Goal: Task Accomplishment & Management: Manage account settings

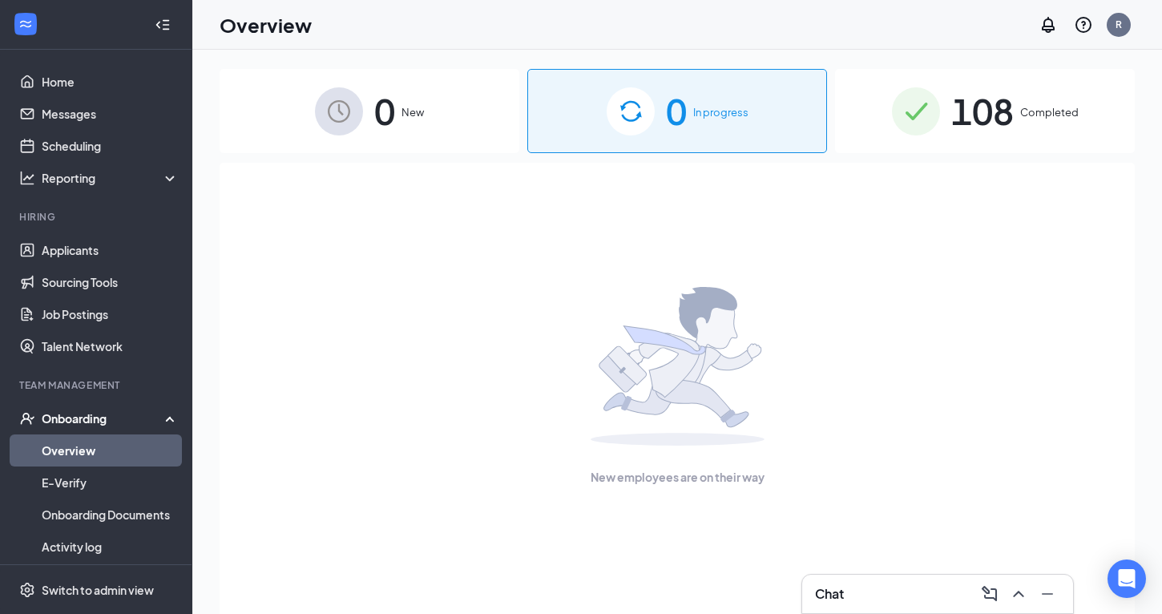
click at [352, 104] on img at bounding box center [339, 111] width 48 height 48
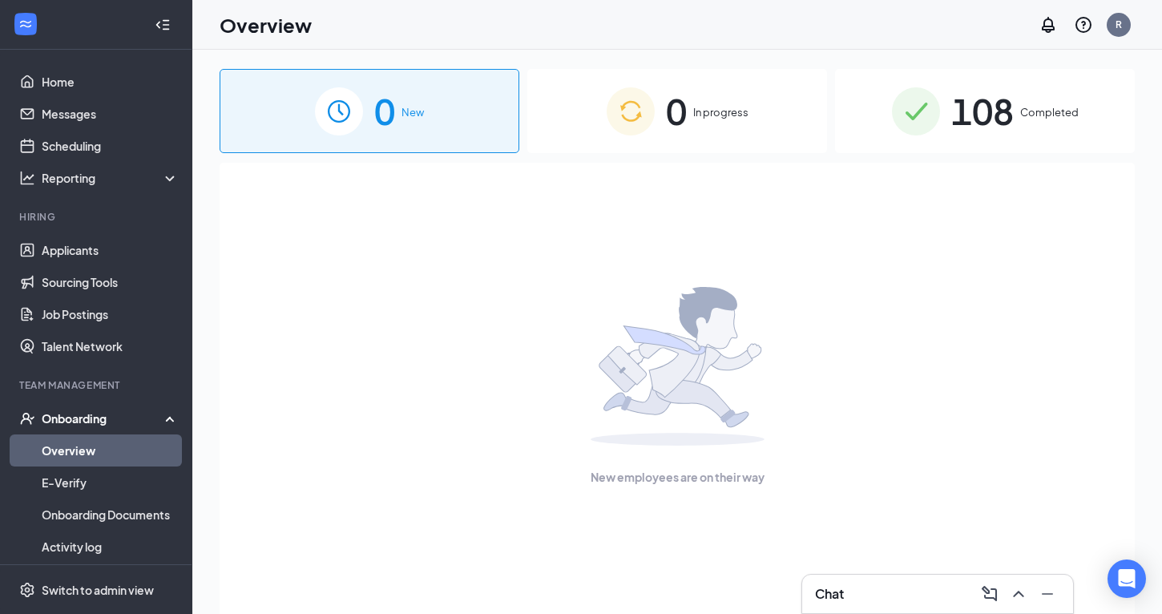
click at [608, 131] on img at bounding box center [630, 111] width 48 height 48
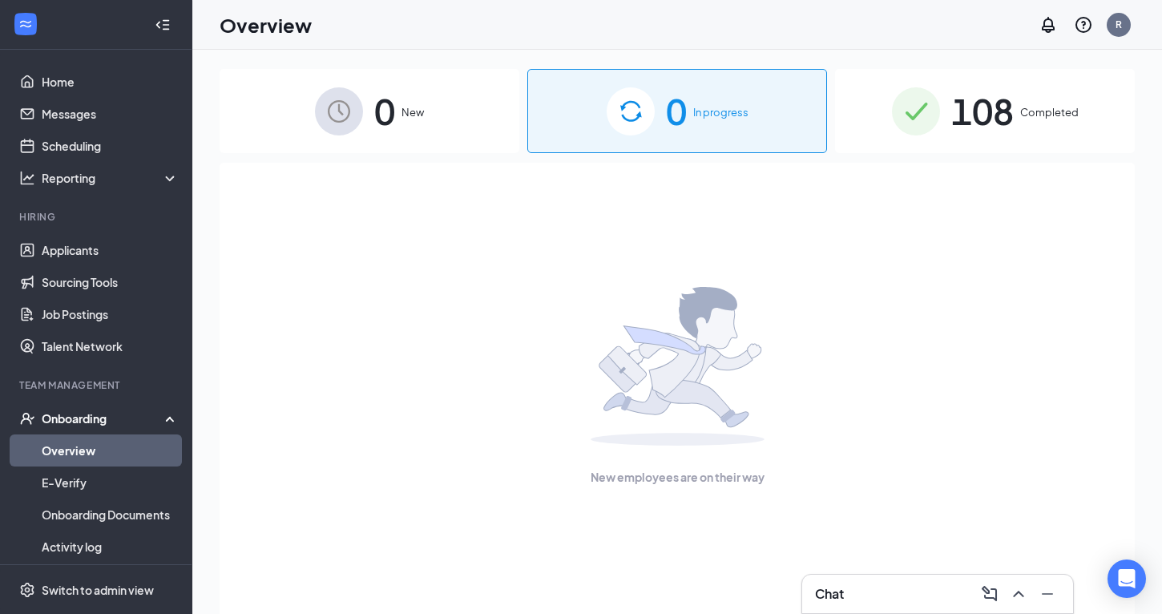
click at [917, 132] on img at bounding box center [916, 111] width 48 height 48
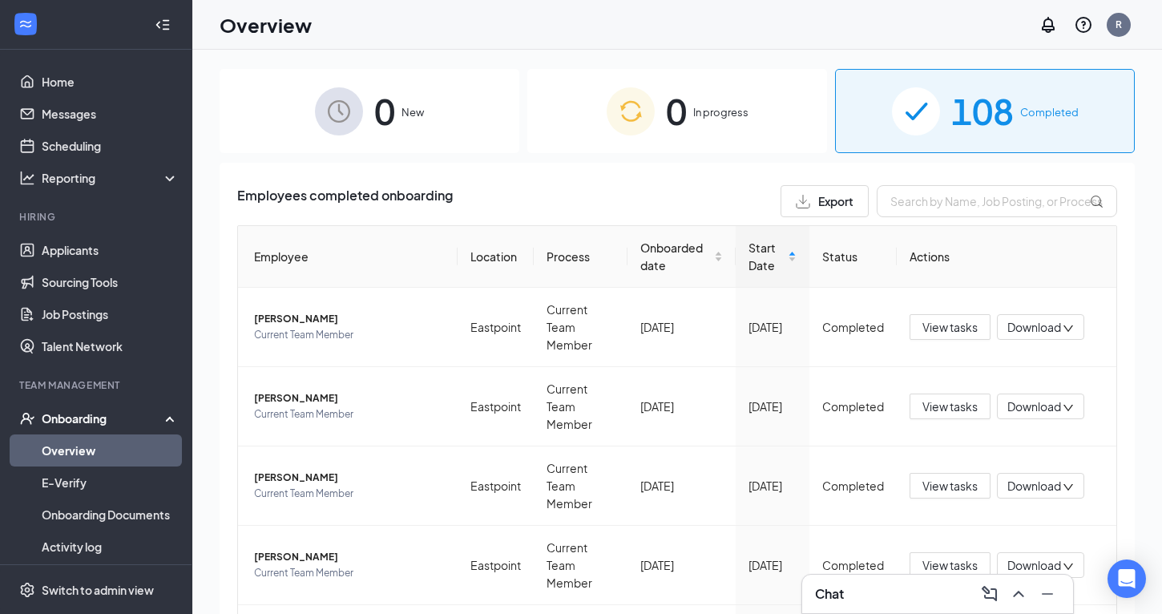
click at [66, 414] on div "Onboarding" at bounding box center [103, 418] width 123 height 16
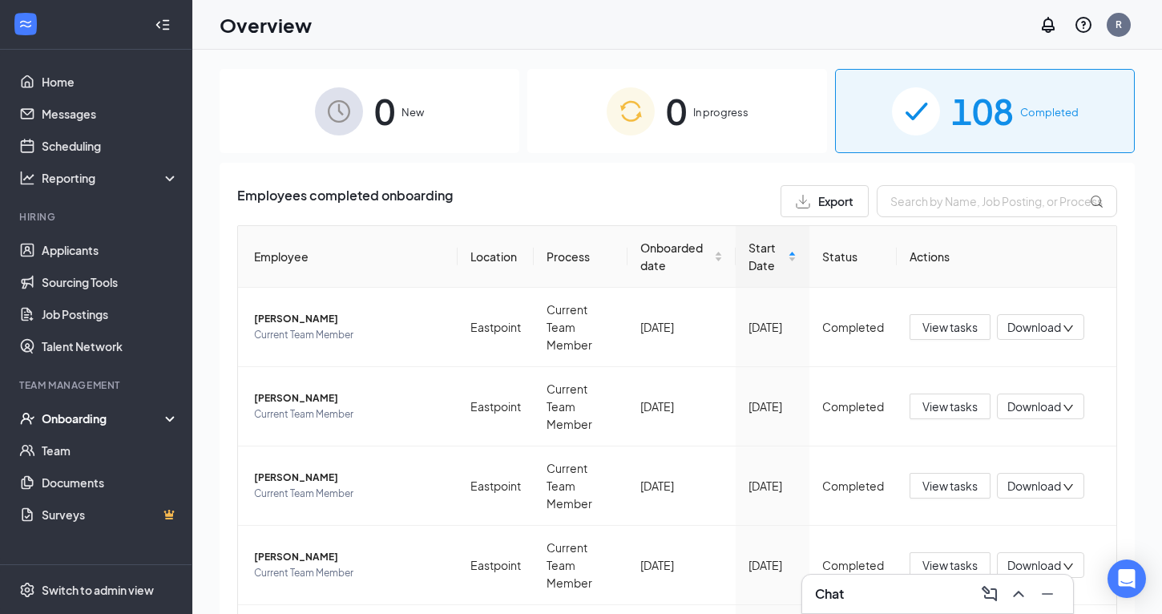
click at [956, 125] on span "108" at bounding box center [982, 110] width 62 height 55
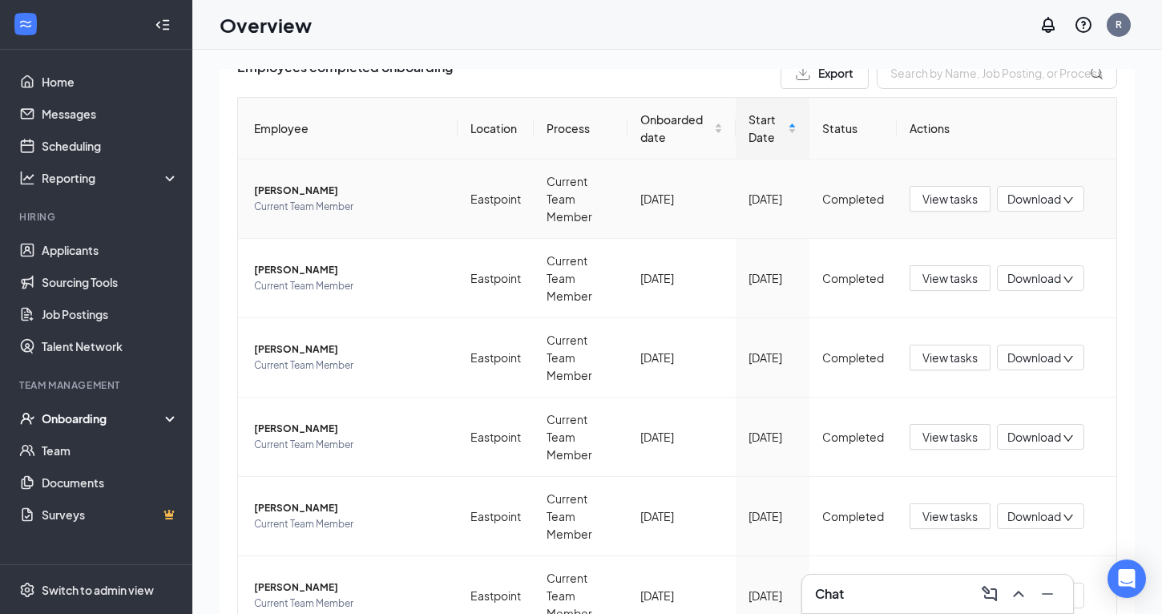
scroll to position [473, 0]
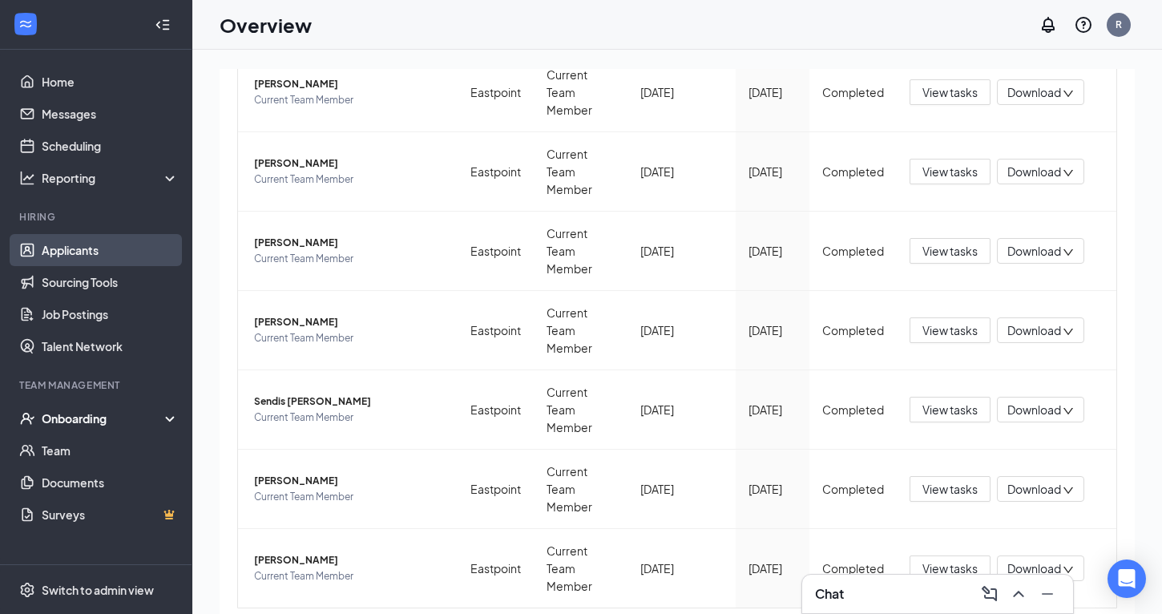
click at [106, 256] on link "Applicants" at bounding box center [110, 250] width 137 height 32
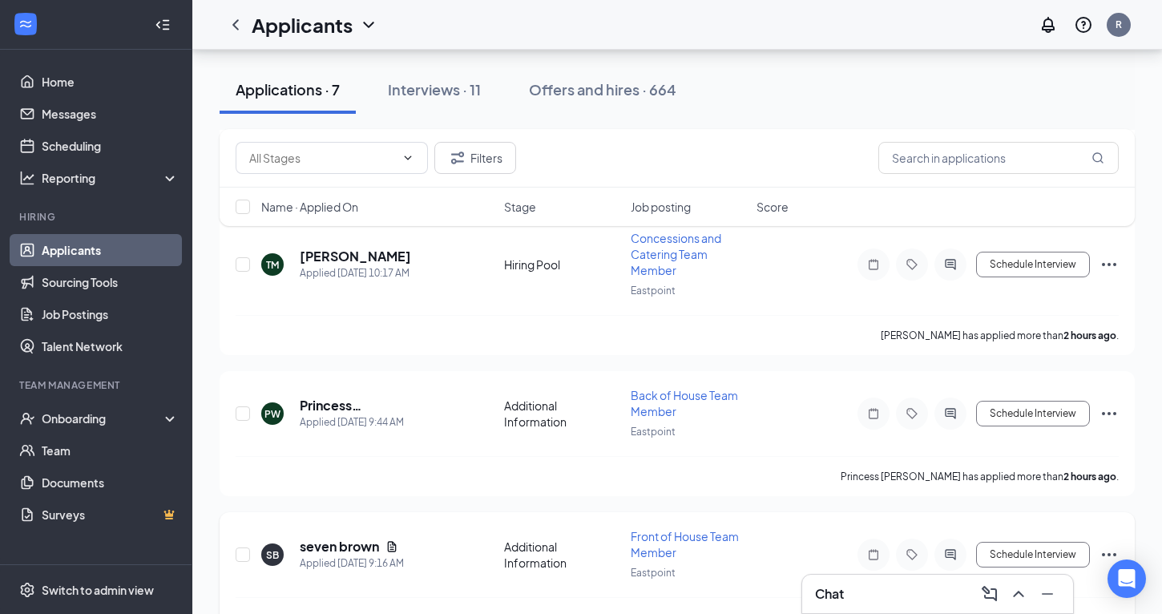
scroll to position [694, 0]
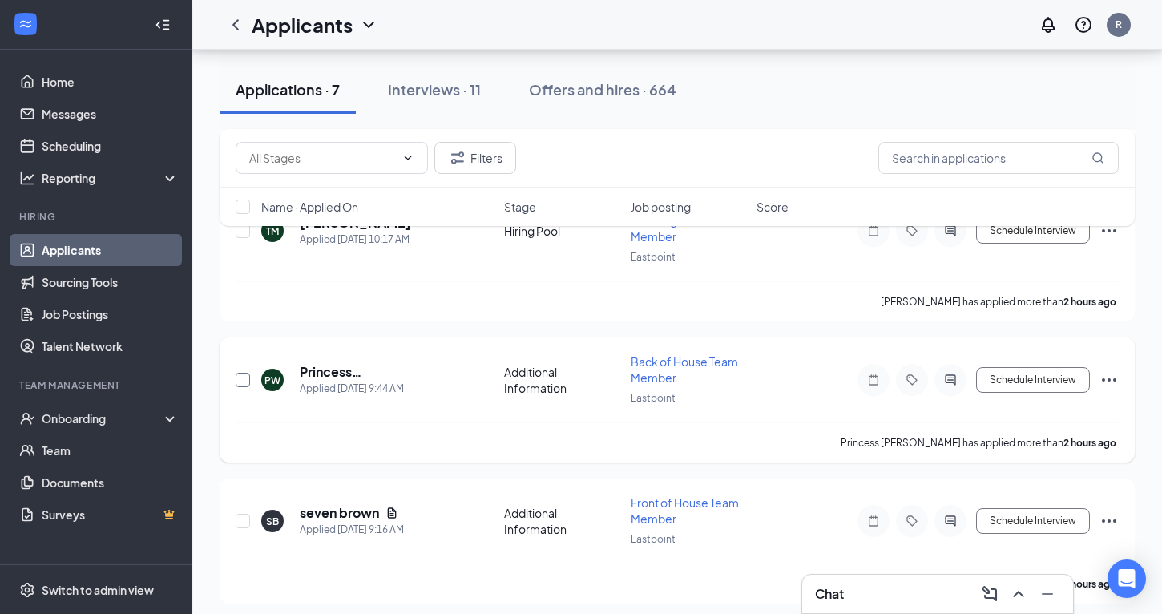
click at [244, 373] on input "checkbox" at bounding box center [243, 380] width 14 height 14
checkbox input "true"
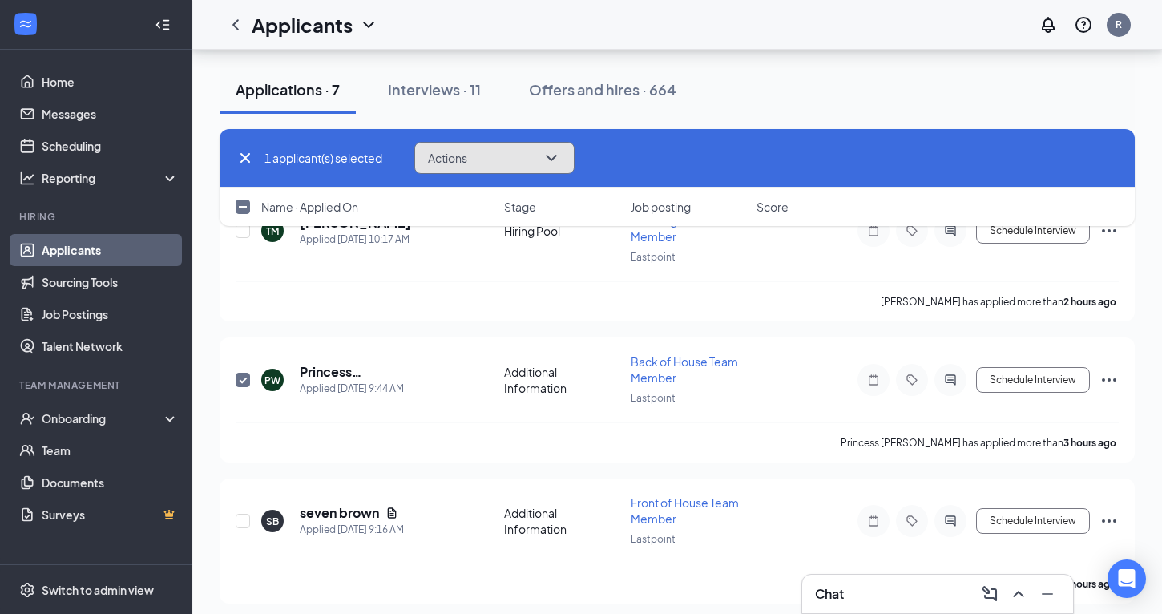
click at [555, 155] on icon "ChevronDown" at bounding box center [551, 157] width 19 height 19
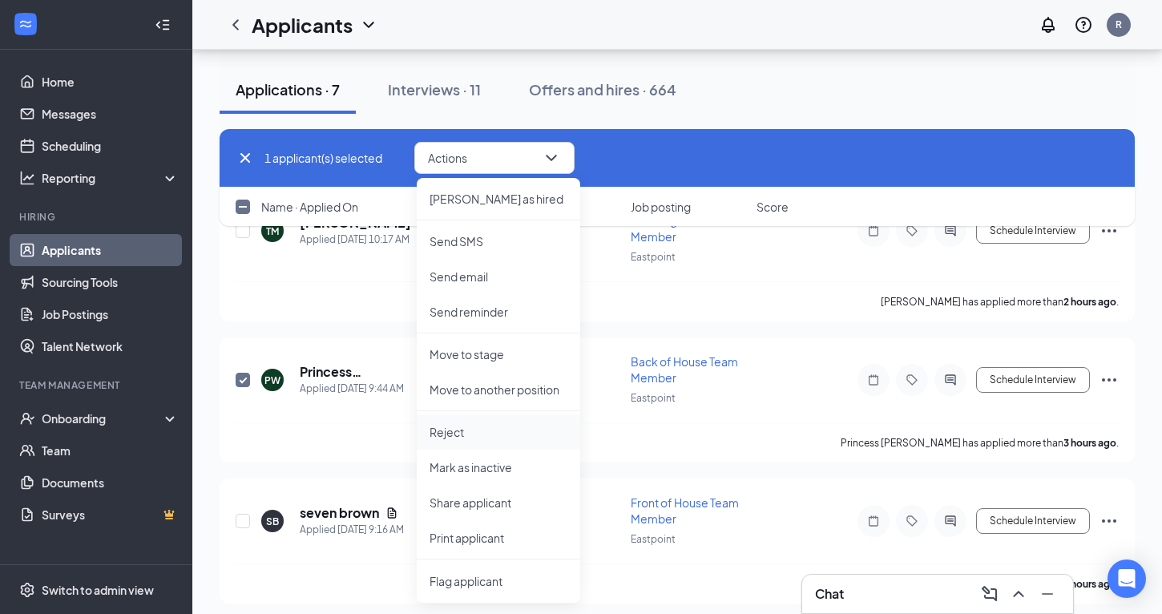
click at [448, 432] on p "Reject" at bounding box center [498, 432] width 138 height 16
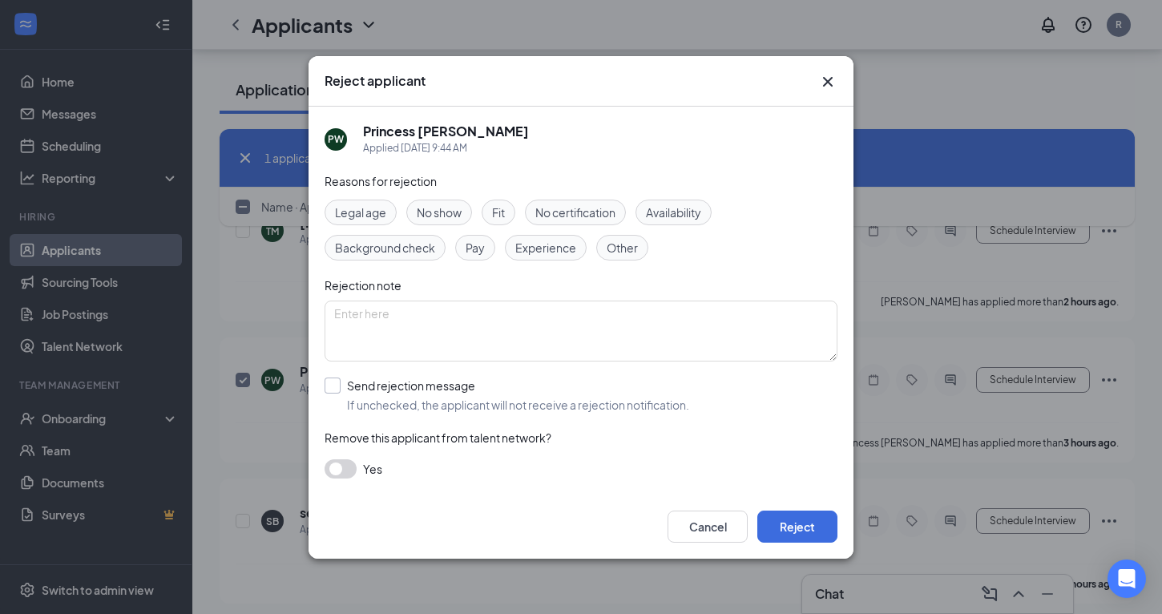
click at [336, 382] on input "Send rejection message If unchecked, the applicant will not receive a rejection…" at bounding box center [506, 394] width 365 height 35
checkbox input "true"
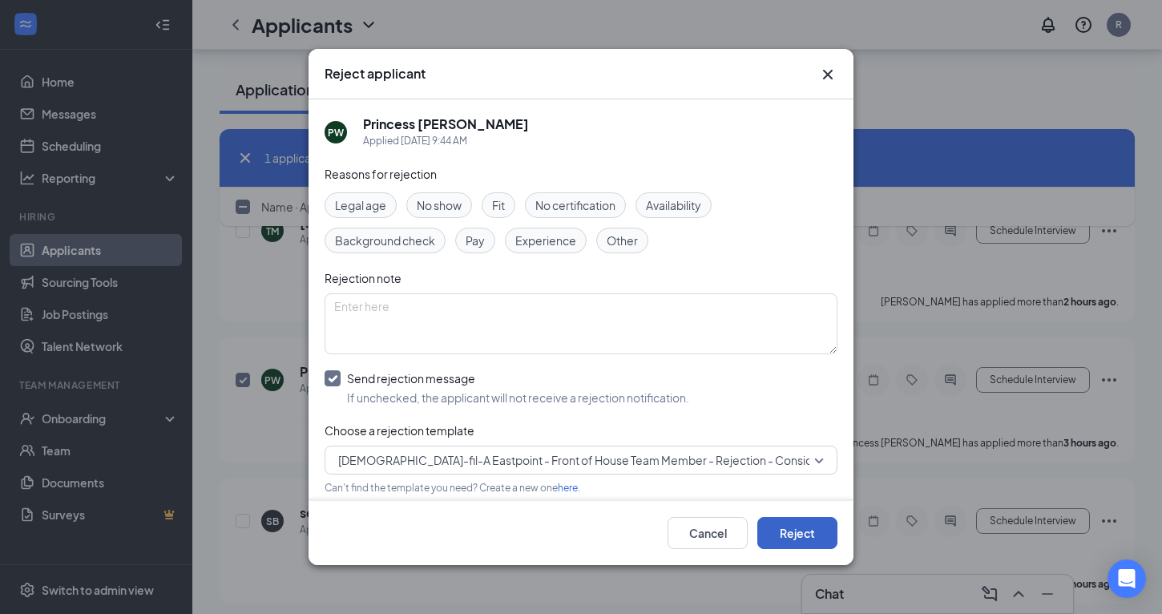
click at [784, 529] on button "Reject" at bounding box center [797, 533] width 80 height 32
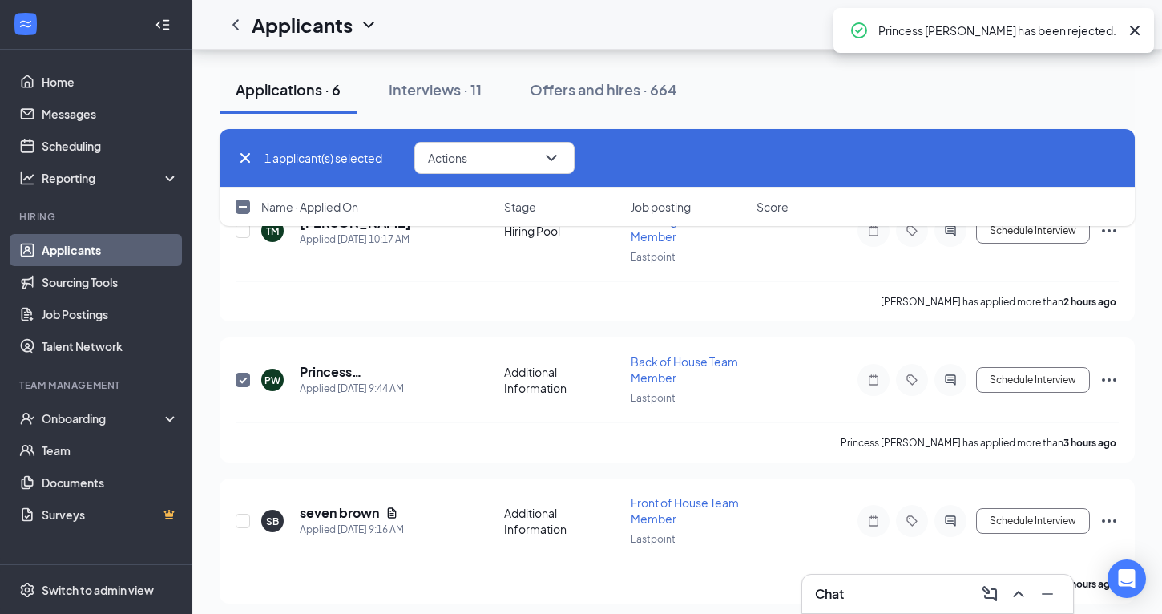
checkbox input "false"
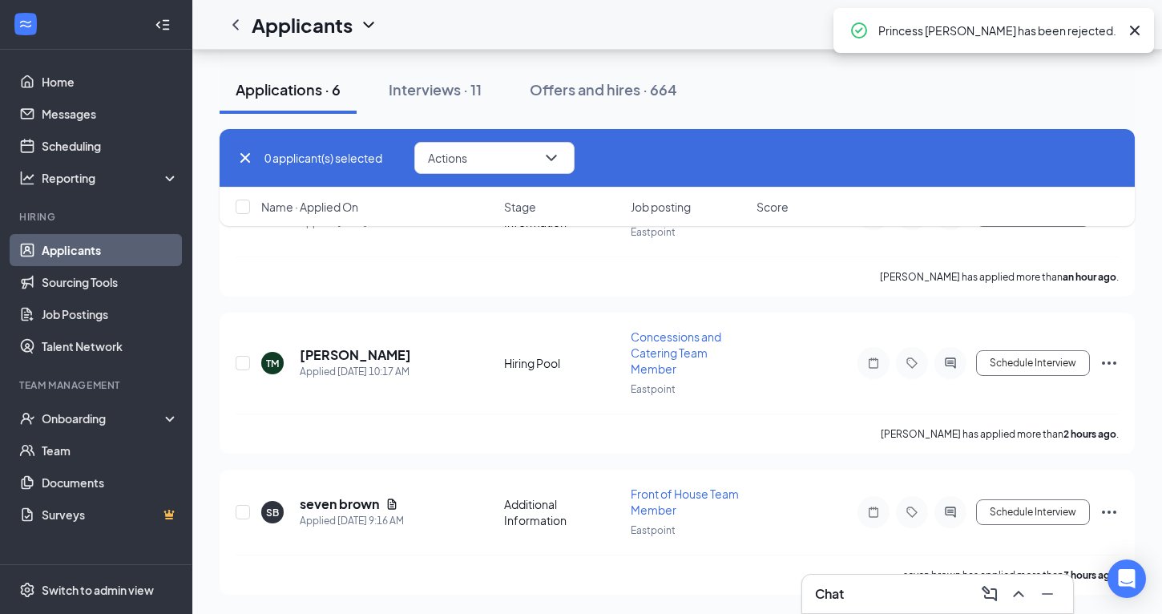
scroll to position [554, 0]
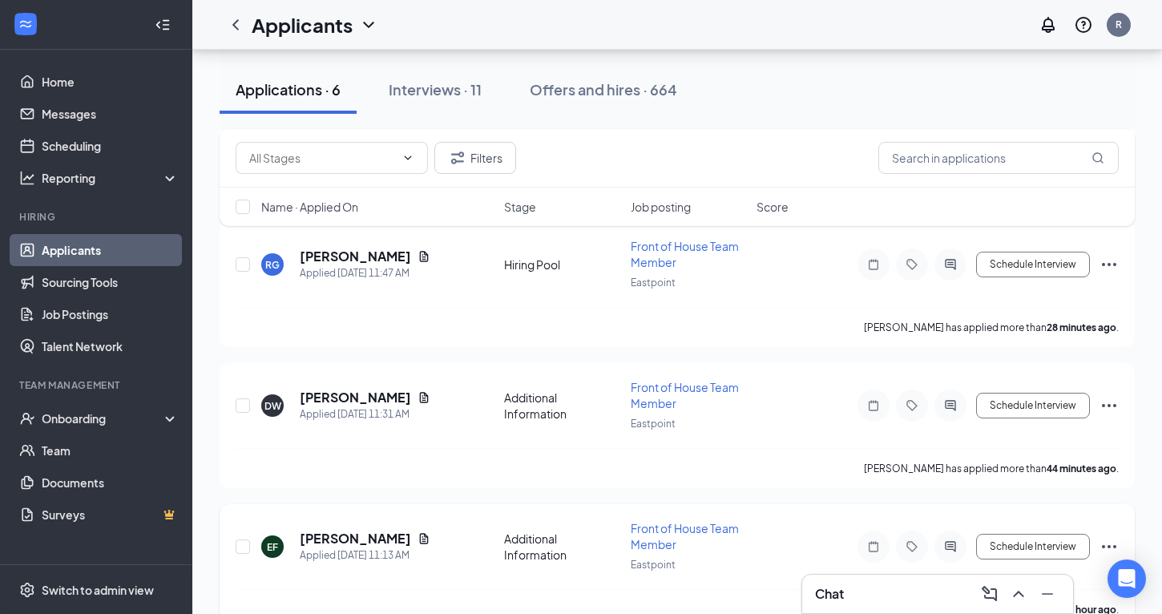
scroll to position [514, 0]
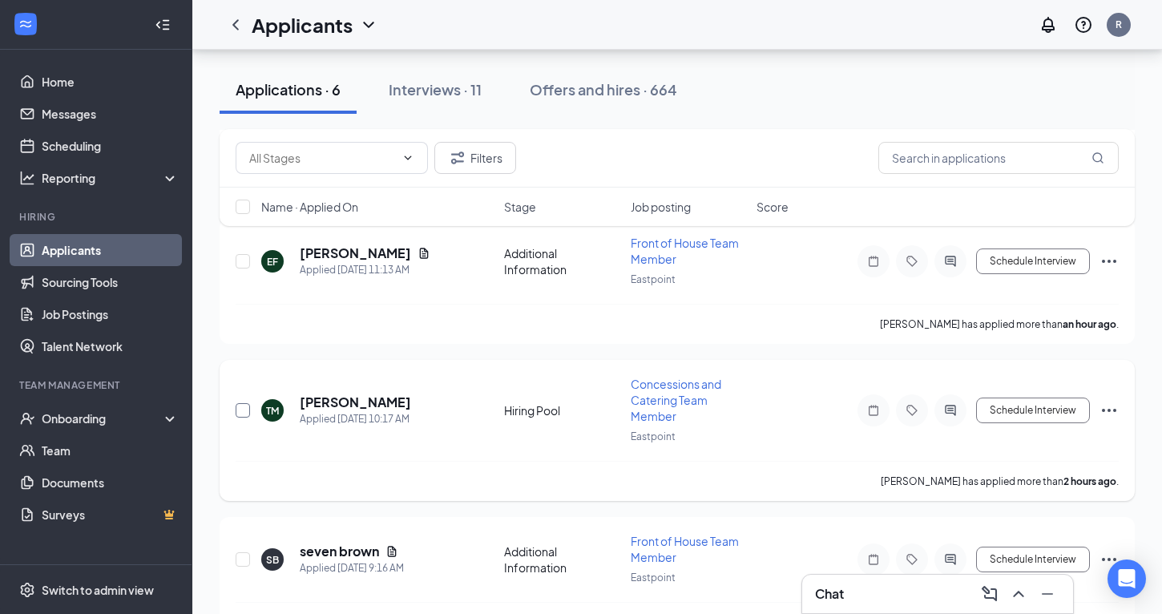
click at [240, 405] on input "checkbox" at bounding box center [243, 410] width 14 height 14
checkbox input "true"
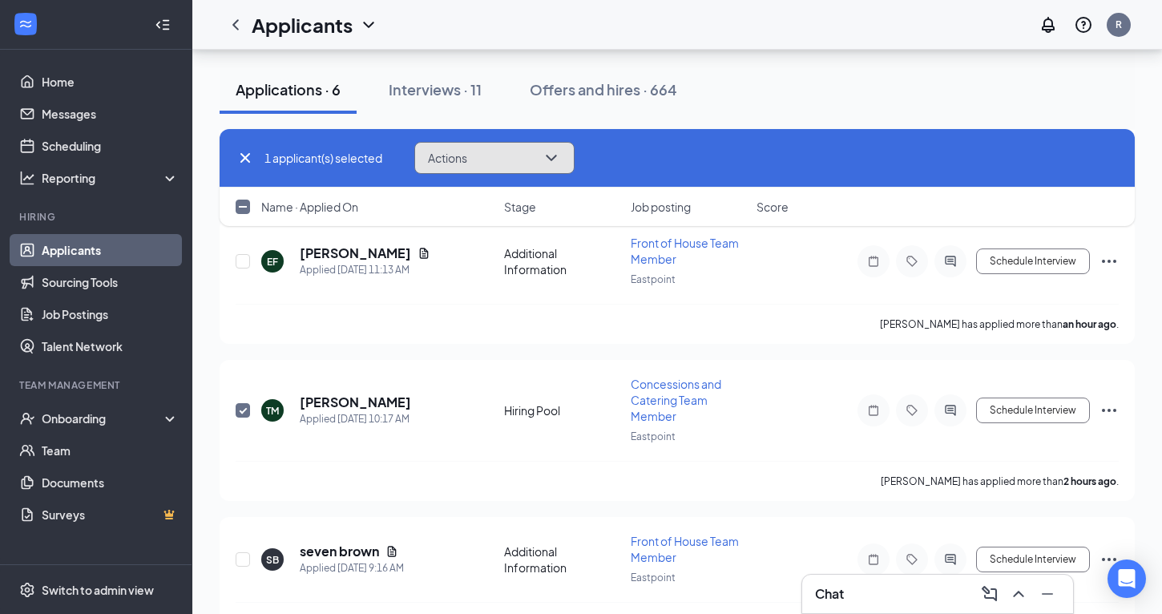
click at [555, 155] on icon "ChevronDown" at bounding box center [551, 157] width 19 height 19
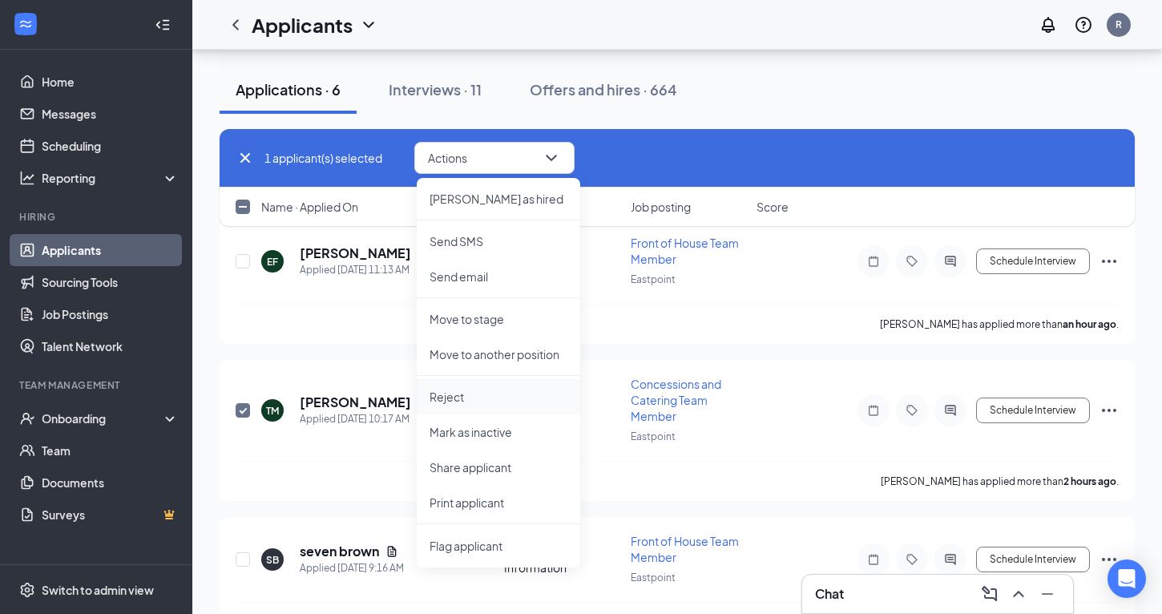
click at [461, 395] on p "Reject" at bounding box center [498, 397] width 138 height 16
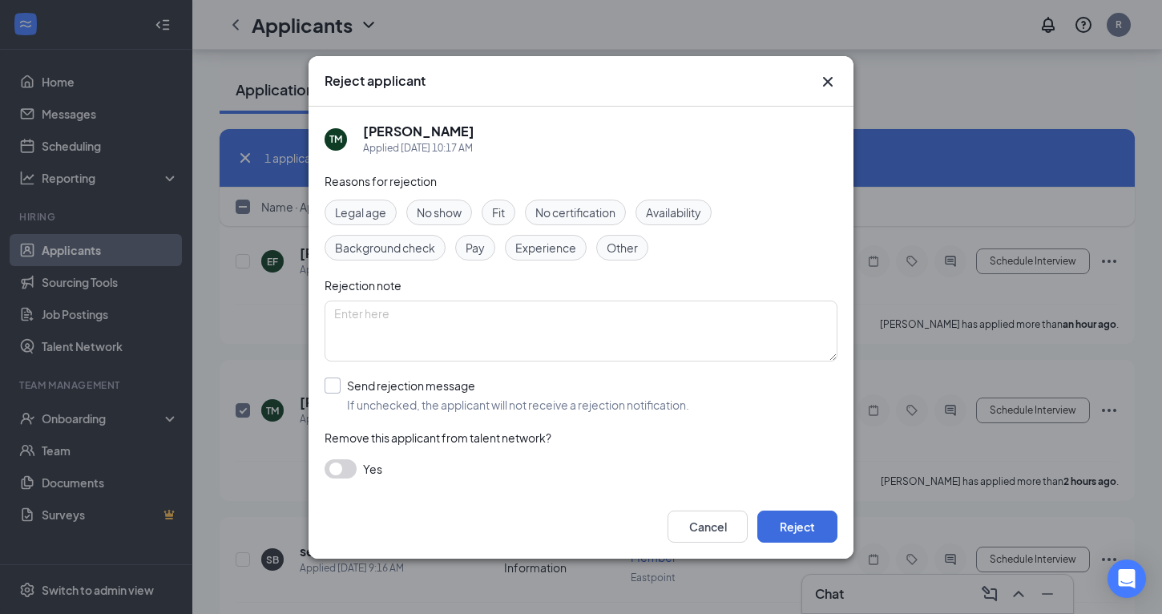
click at [335, 395] on input "Send rejection message If unchecked, the applicant will not receive a rejection…" at bounding box center [506, 394] width 365 height 35
checkbox input "true"
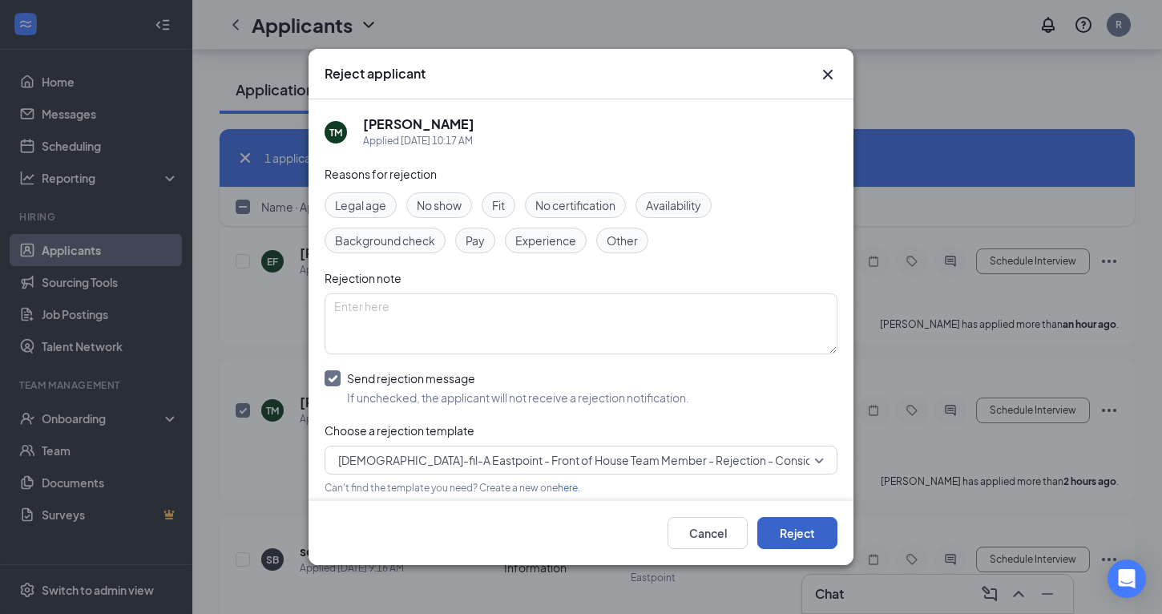
click at [779, 532] on button "Reject" at bounding box center [797, 533] width 80 height 32
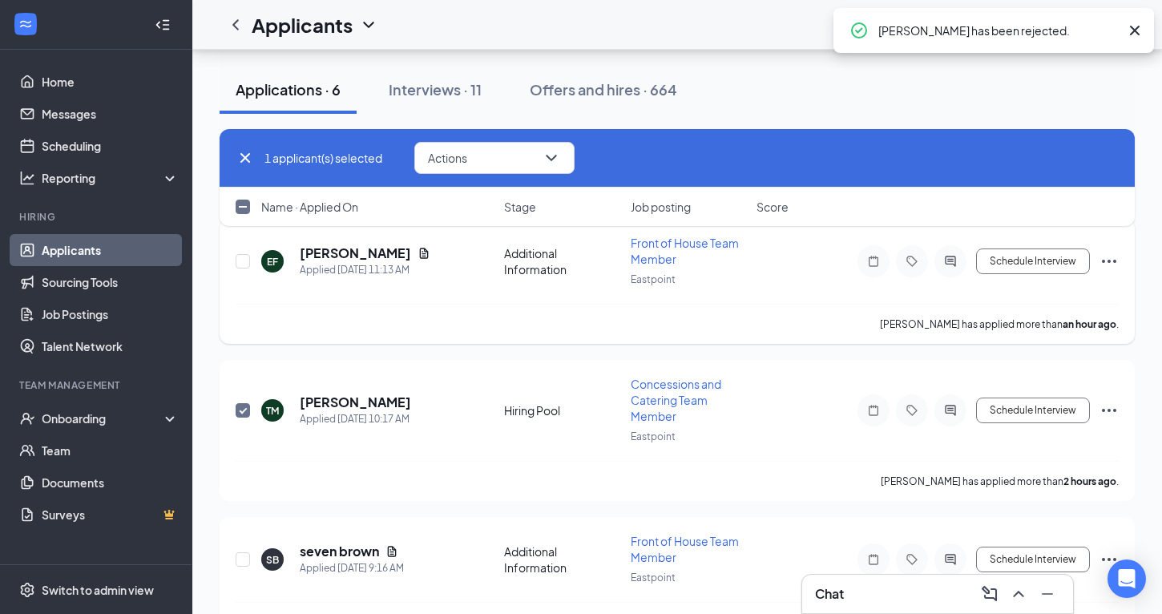
checkbox input "false"
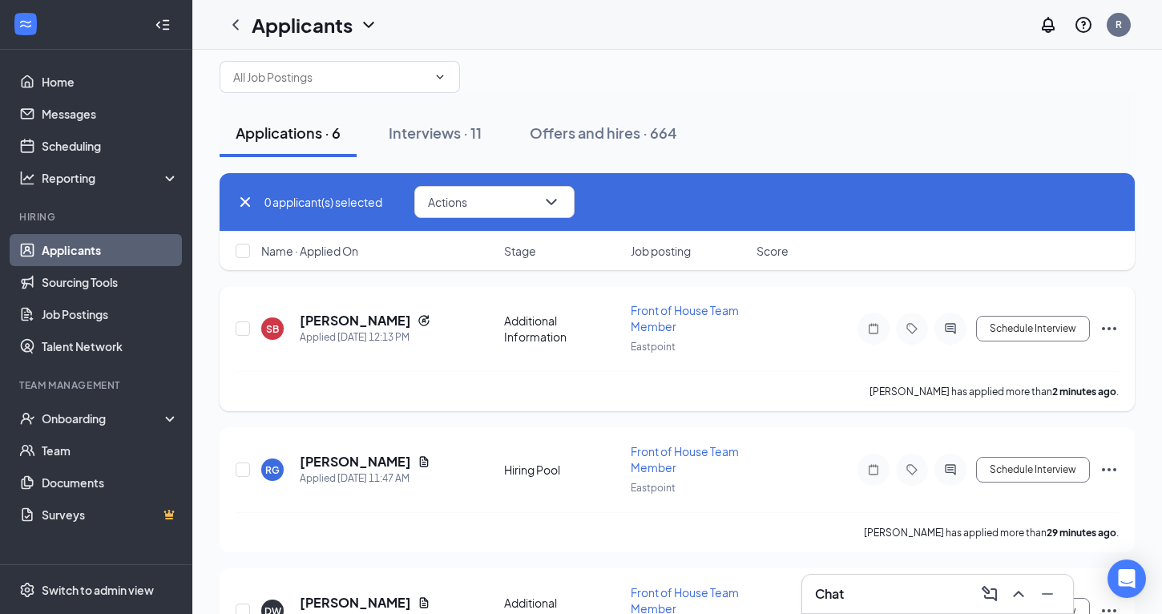
scroll to position [0, 0]
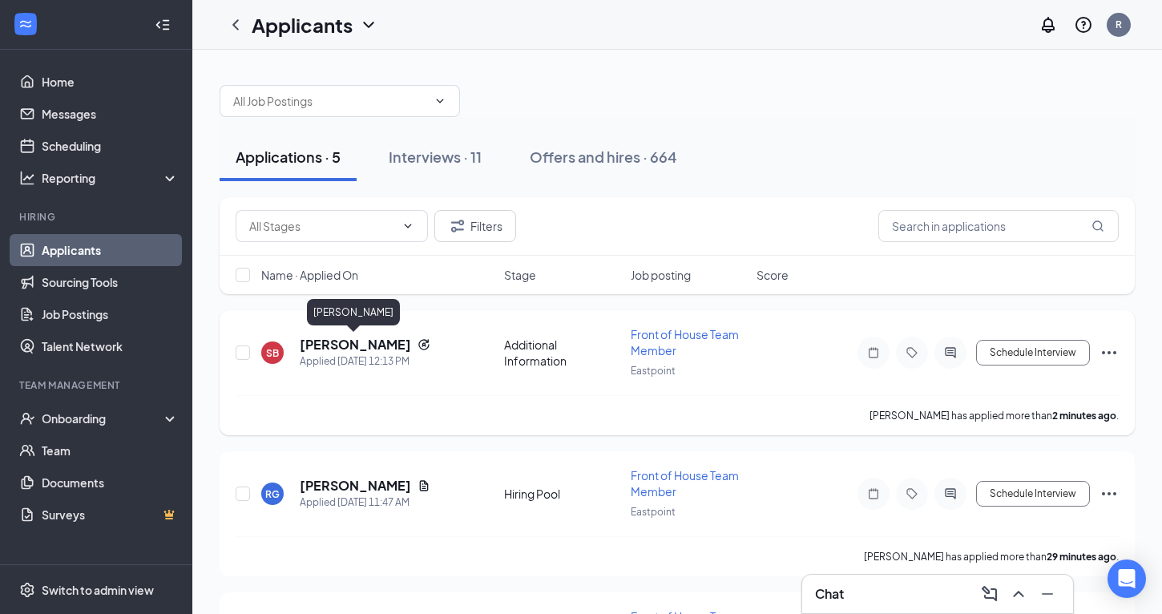
click at [382, 342] on h5 "Sabriah Barrett" at bounding box center [355, 345] width 111 height 18
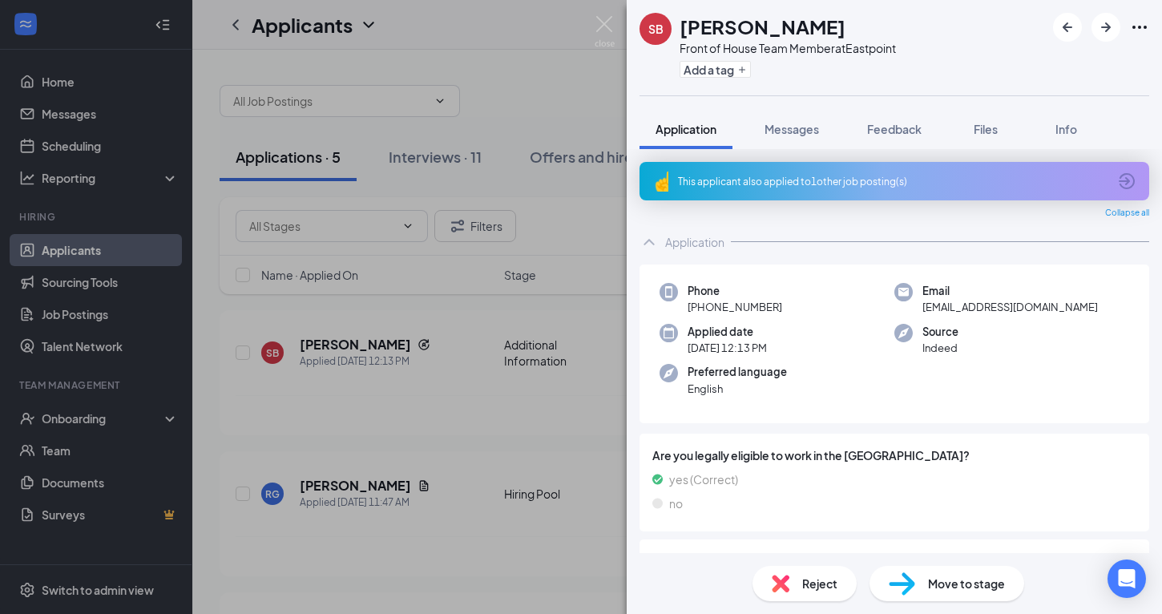
click at [790, 186] on div "This applicant also applied to 1 other job posting(s)" at bounding box center [892, 182] width 429 height 14
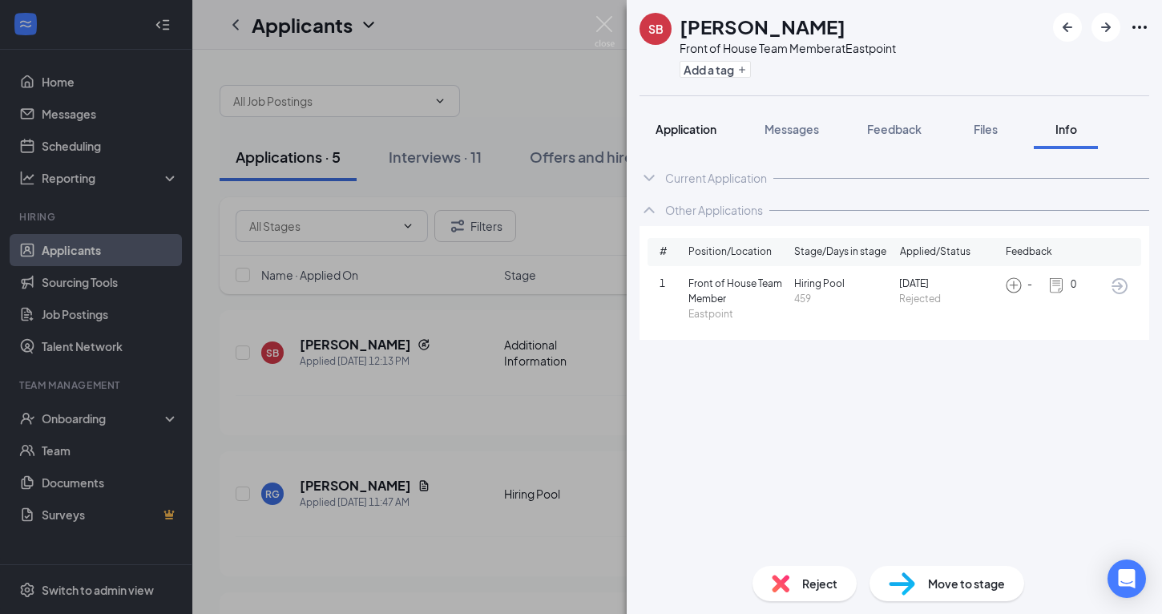
click at [687, 123] on span "Application" at bounding box center [685, 129] width 61 height 14
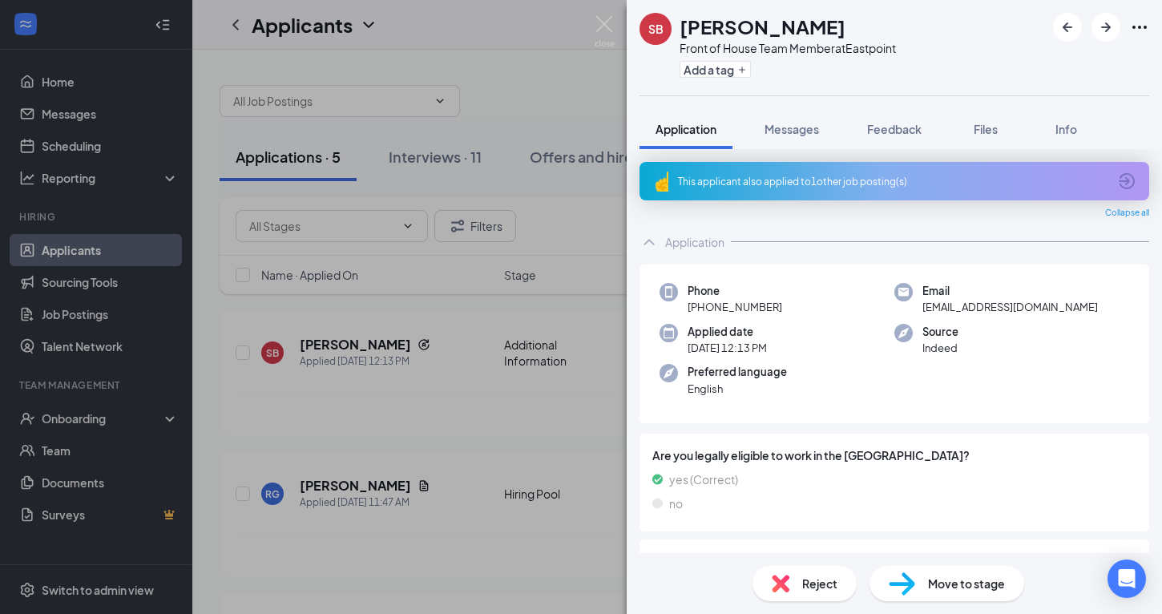
click at [803, 575] on span "Reject" at bounding box center [819, 583] width 35 height 18
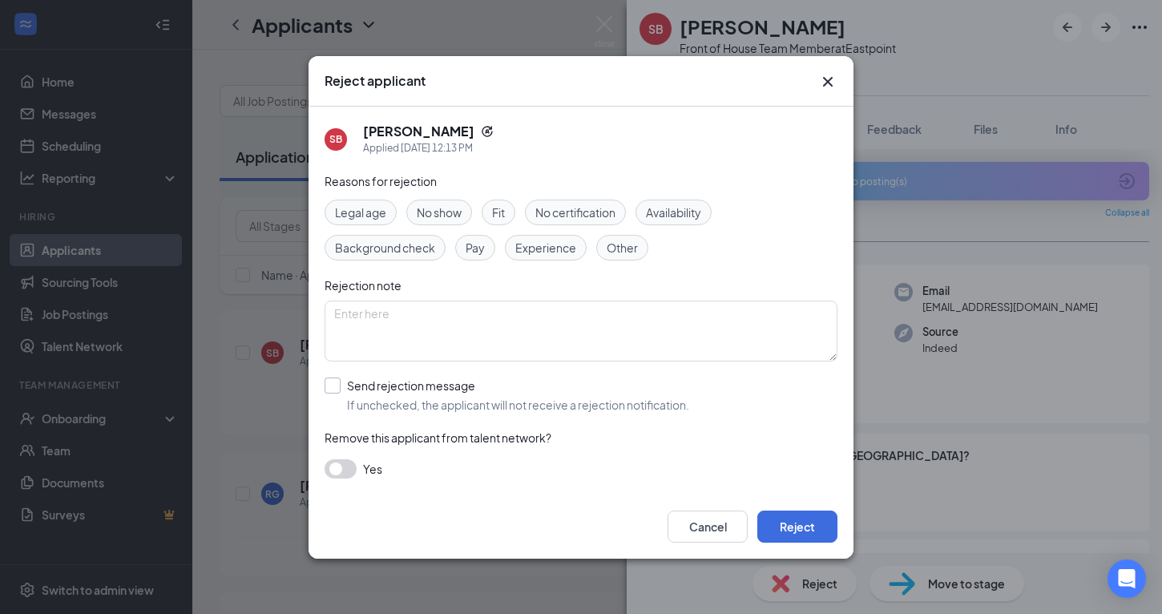
click at [326, 383] on input "Send rejection message If unchecked, the applicant will not receive a rejection…" at bounding box center [506, 394] width 365 height 35
checkbox input "true"
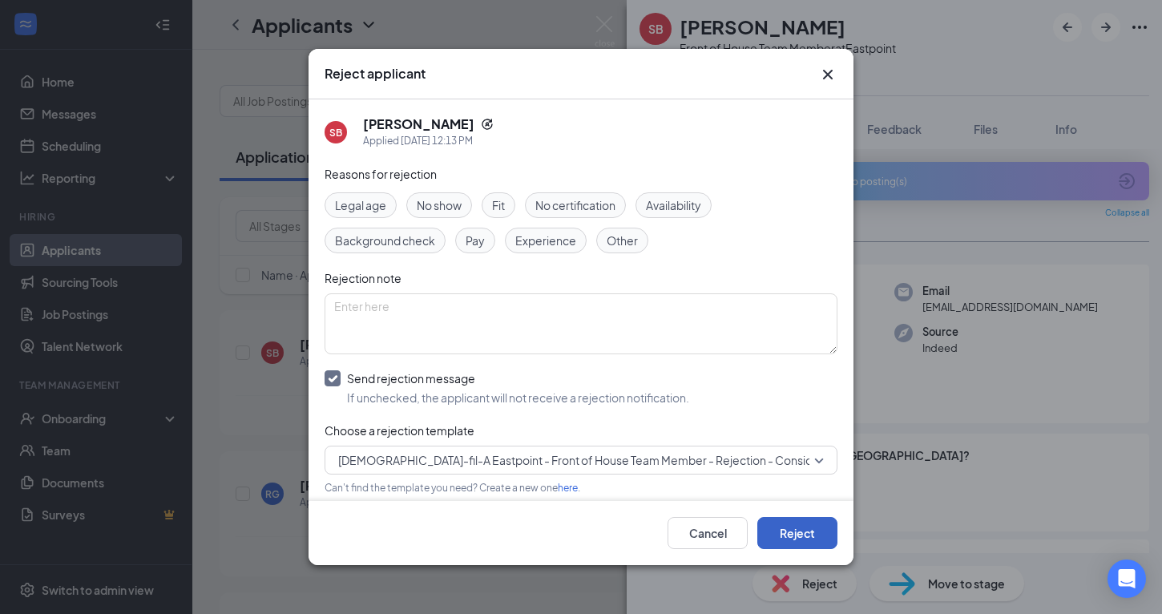
click at [804, 532] on button "Reject" at bounding box center [797, 533] width 80 height 32
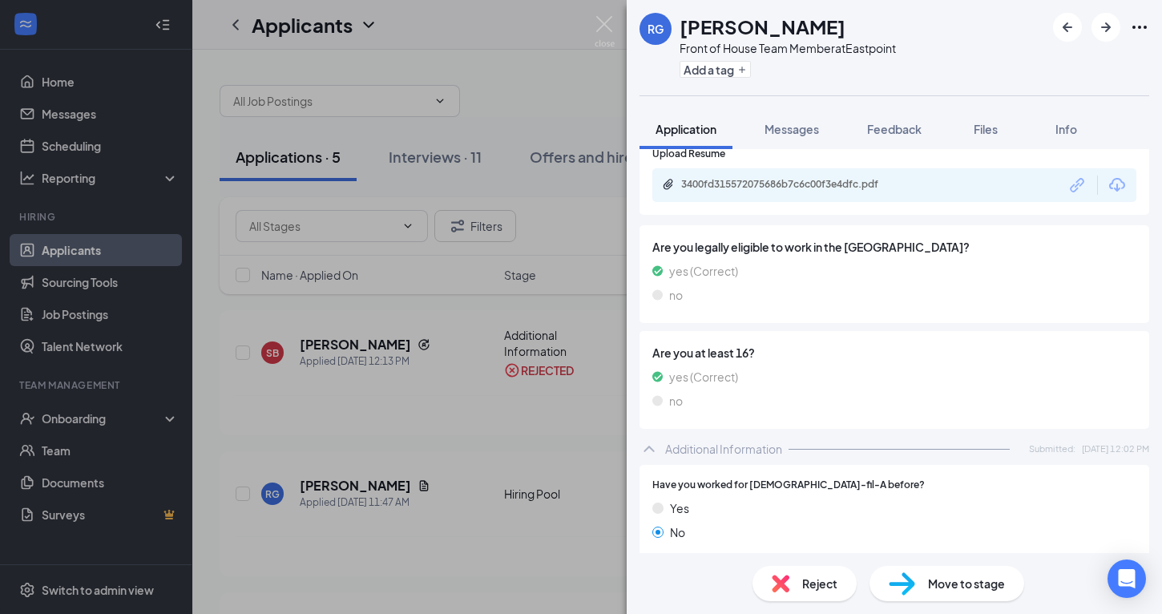
scroll to position [208, 0]
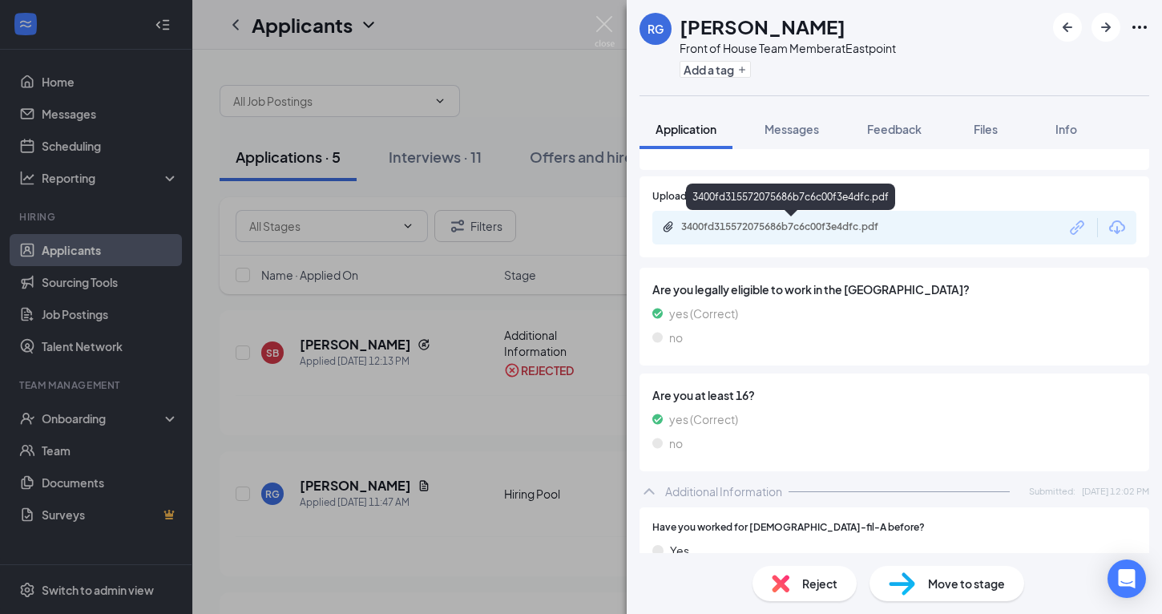
click at [785, 231] on div "3400fd315572075686b7c6c00f3e4dfc.pdf" at bounding box center [793, 226] width 224 height 13
click at [814, 587] on span "Reject" at bounding box center [819, 583] width 35 height 18
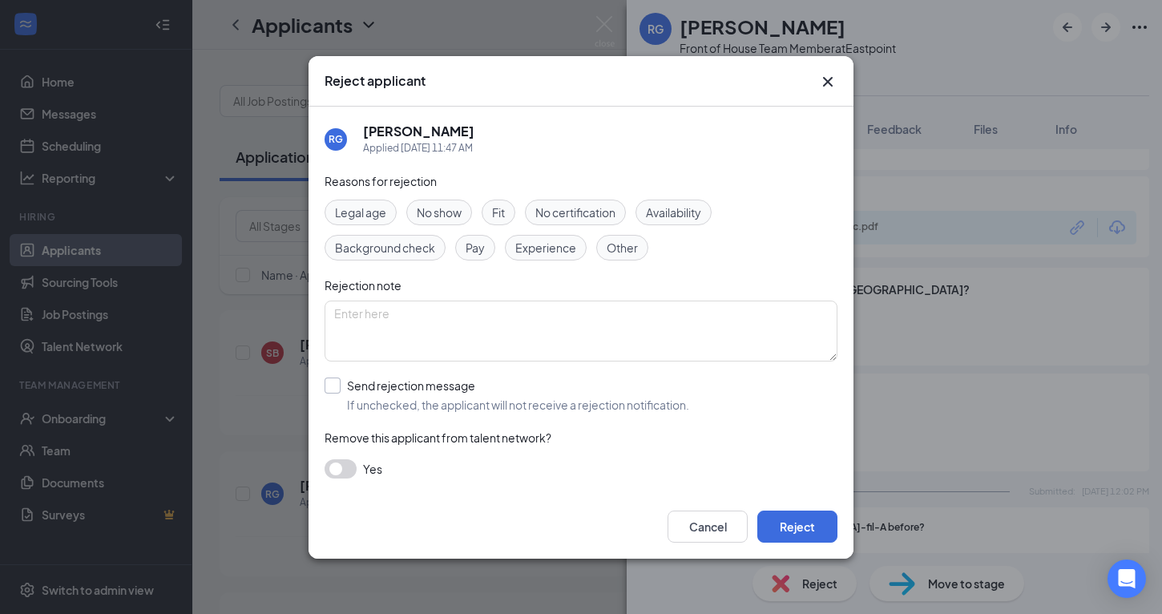
click at [336, 385] on input "Send rejection message If unchecked, the applicant will not receive a rejection…" at bounding box center [506, 394] width 365 height 35
checkbox input "true"
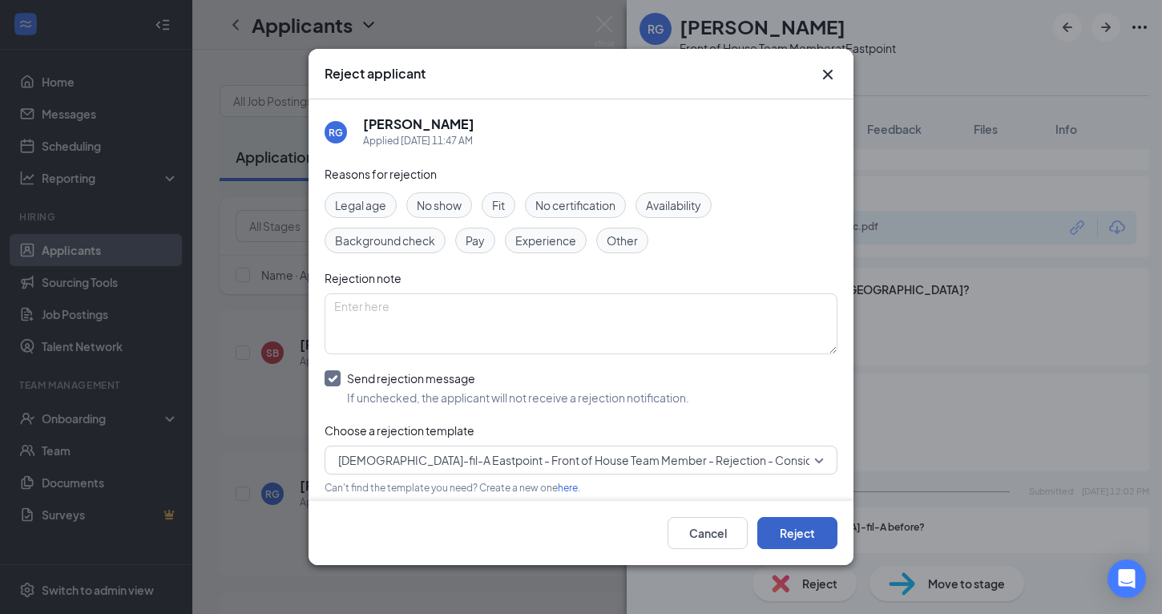
click at [768, 527] on button "Reject" at bounding box center [797, 533] width 80 height 32
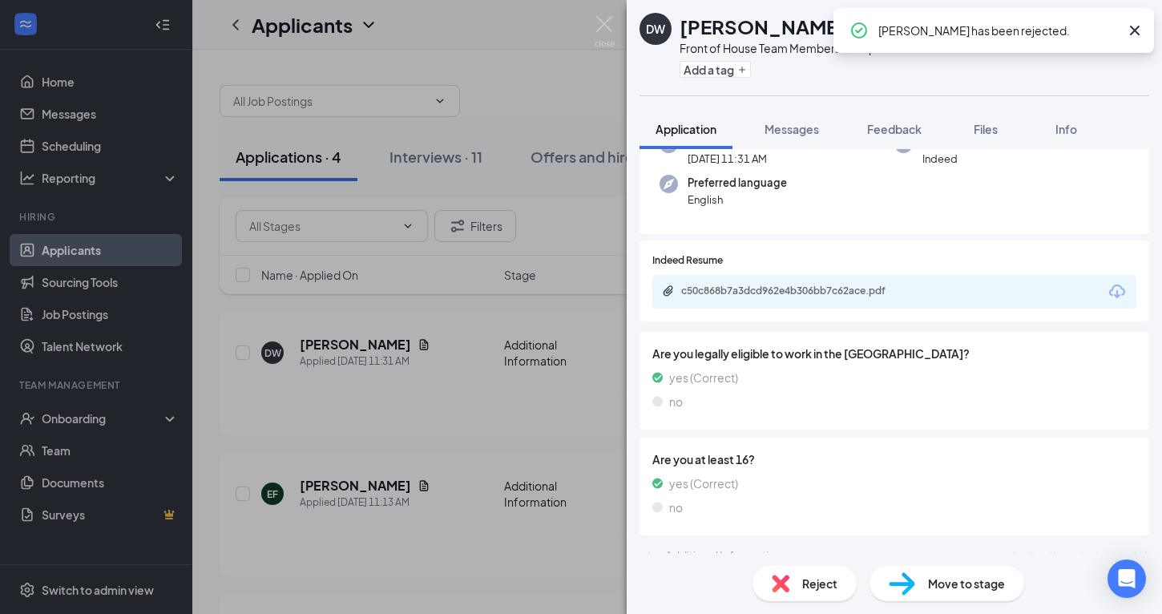
scroll to position [155, 0]
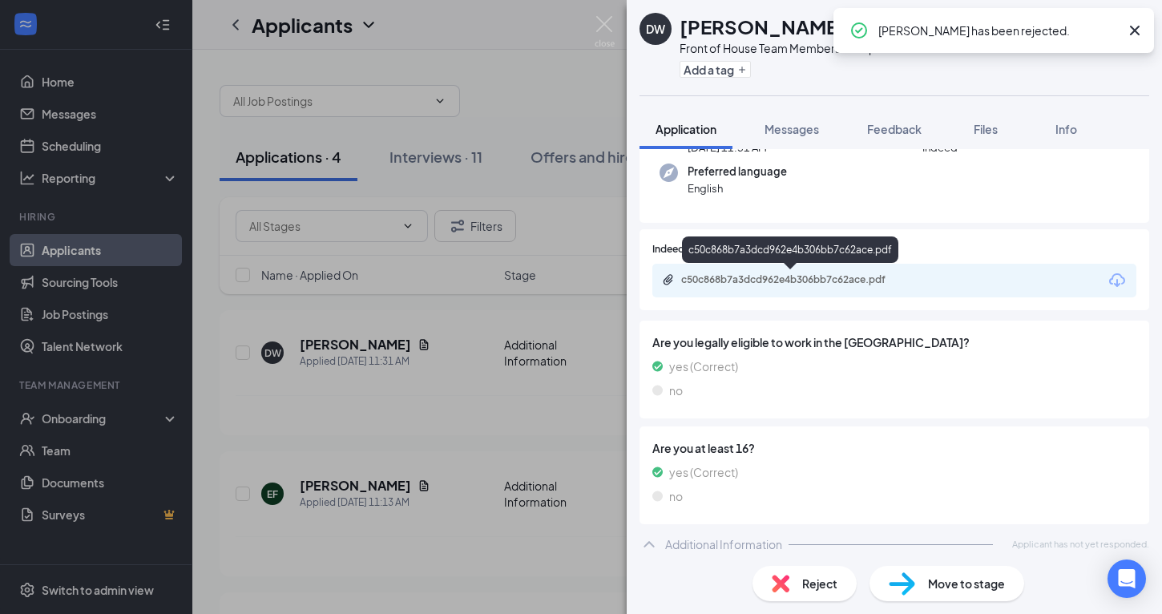
click at [813, 280] on div "c50c868b7a3dcd962e4b306bb7c62ace.pdf" at bounding box center [793, 279] width 224 height 13
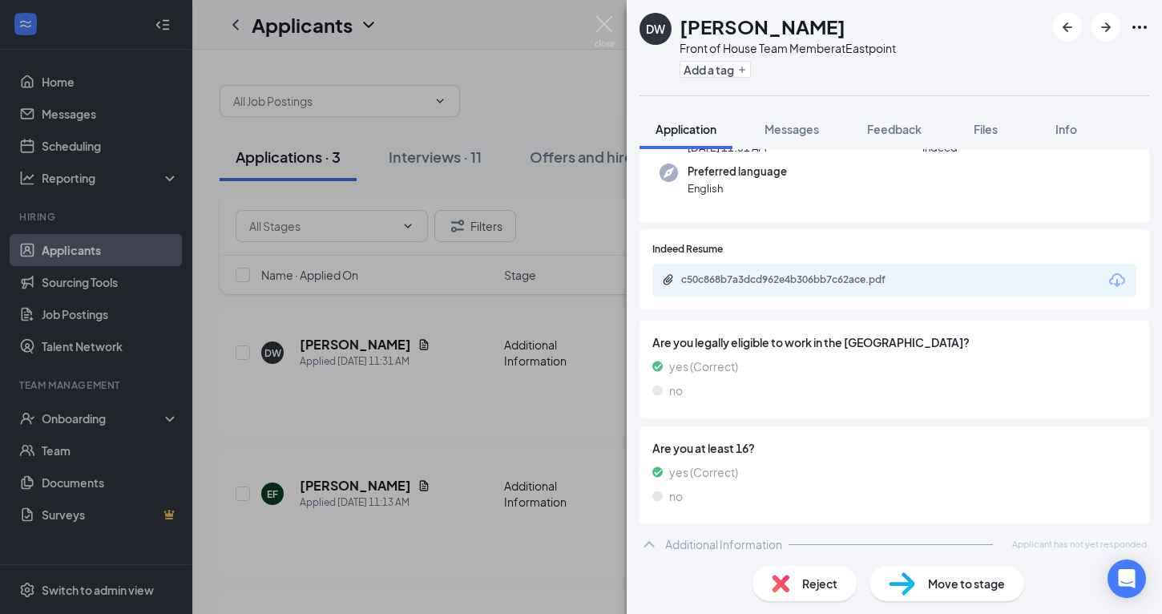
click at [813, 586] on span "Reject" at bounding box center [819, 583] width 35 height 18
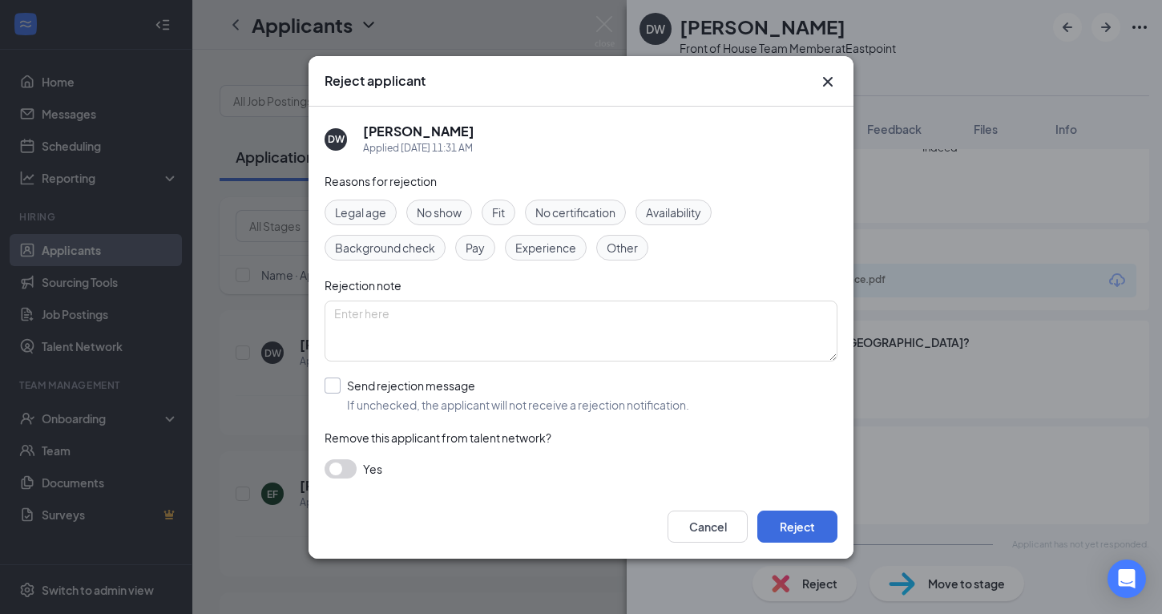
click at [331, 385] on input "Send rejection message If unchecked, the applicant will not receive a rejection…" at bounding box center [506, 394] width 365 height 35
checkbox input "true"
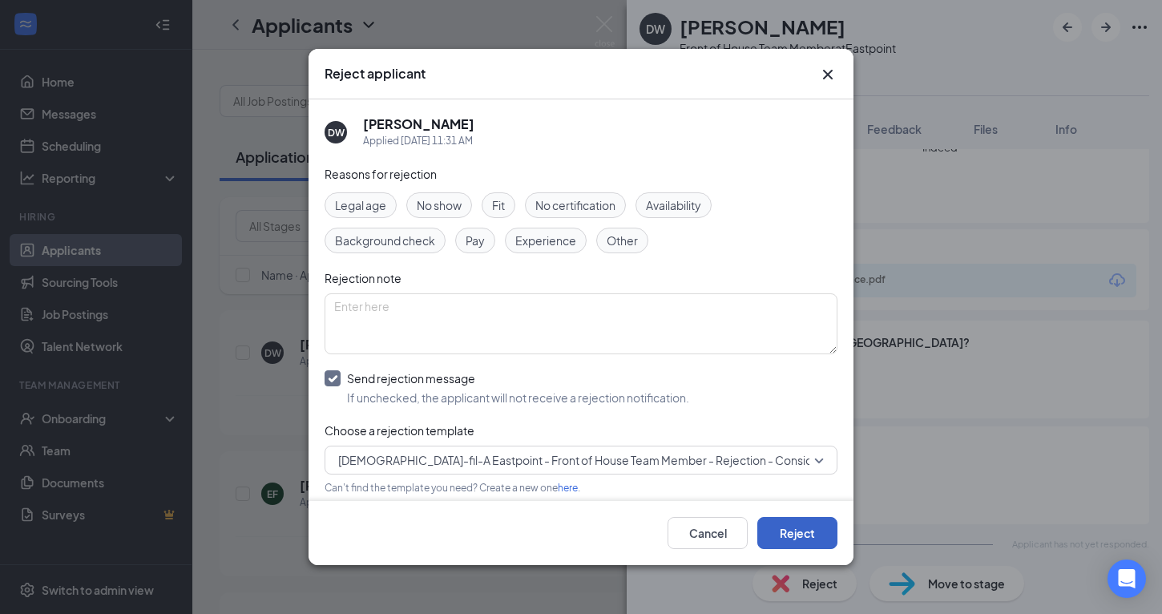
click at [806, 544] on button "Reject" at bounding box center [797, 533] width 80 height 32
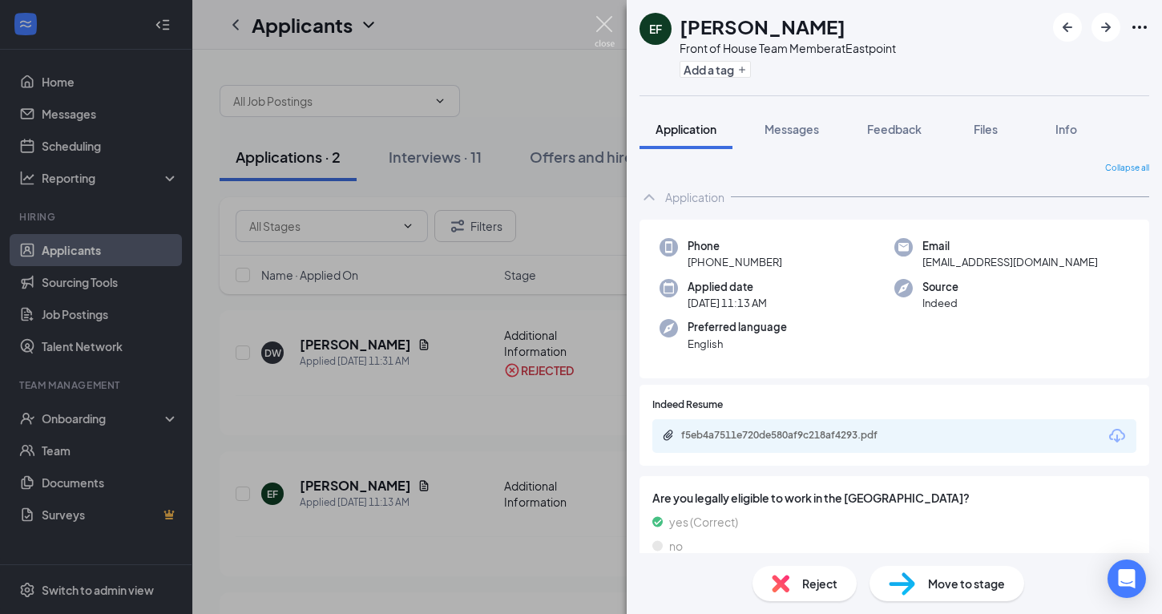
click at [605, 21] on img at bounding box center [604, 31] width 20 height 31
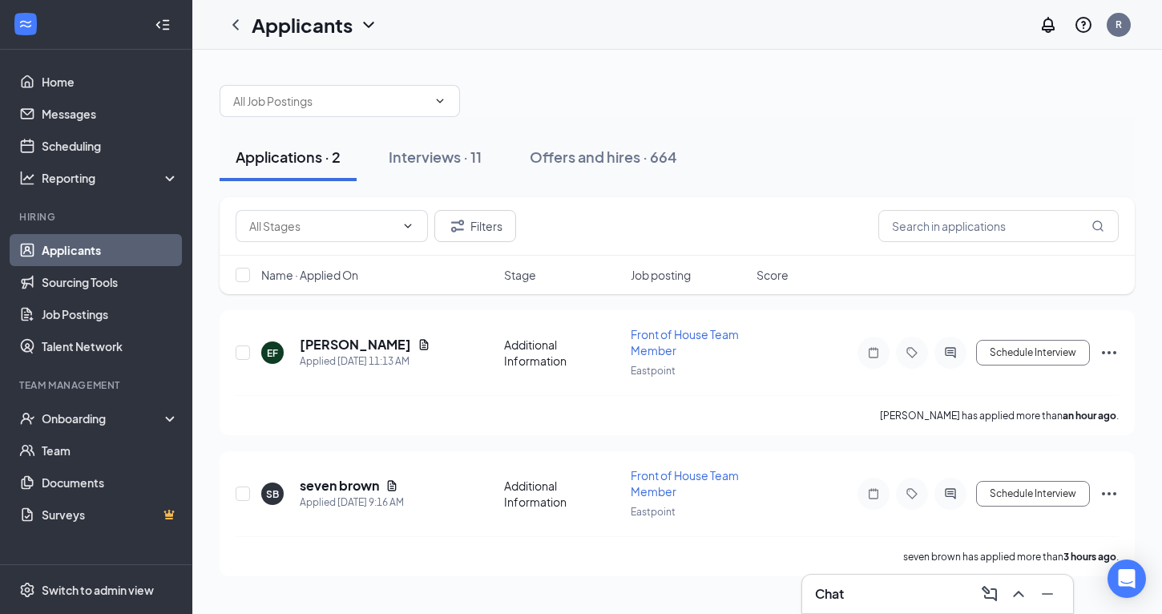
click at [91, 250] on link "Applicants" at bounding box center [110, 250] width 137 height 32
click at [327, 486] on h5 "seven brown" at bounding box center [339, 486] width 79 height 18
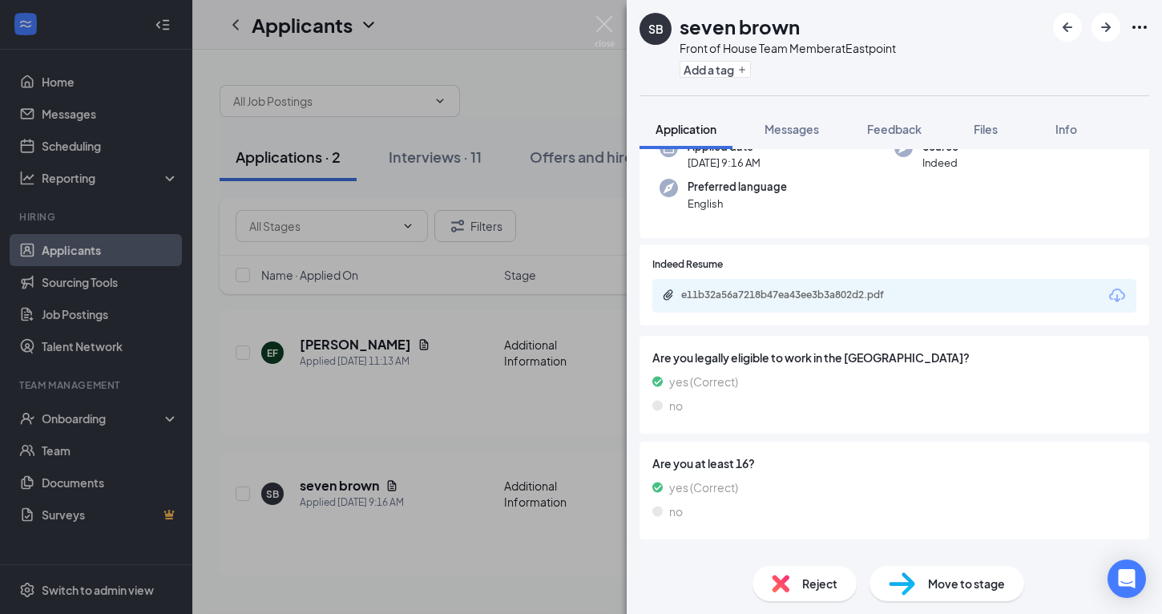
scroll to position [163, 0]
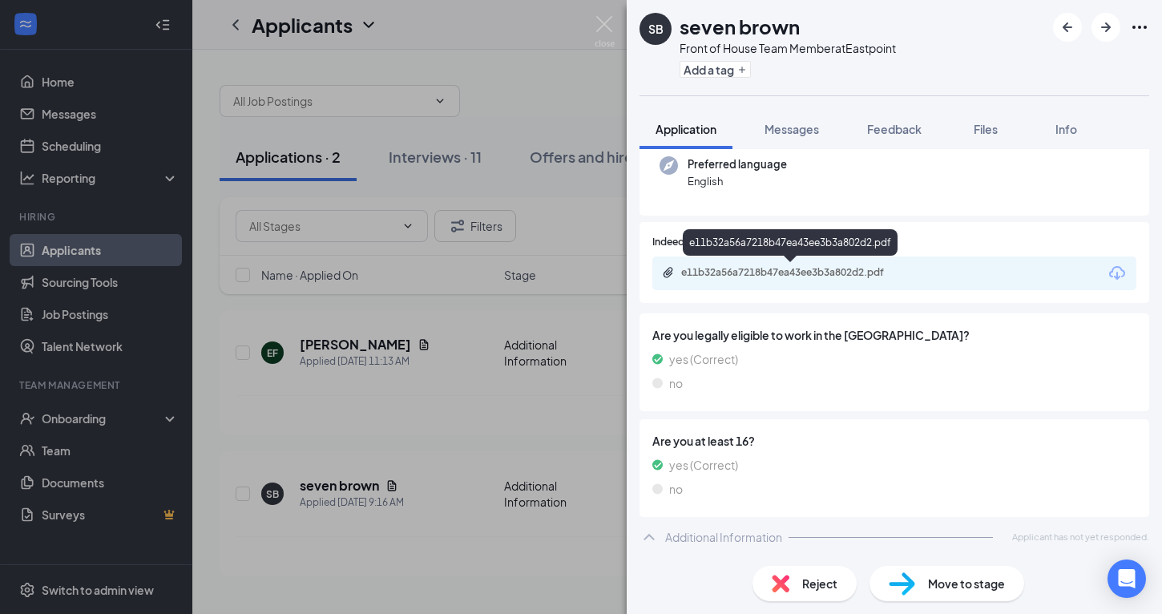
click at [758, 268] on div "e11b32a56a7218b47ea43ee3b3a802d2.pdf" at bounding box center [793, 272] width 224 height 13
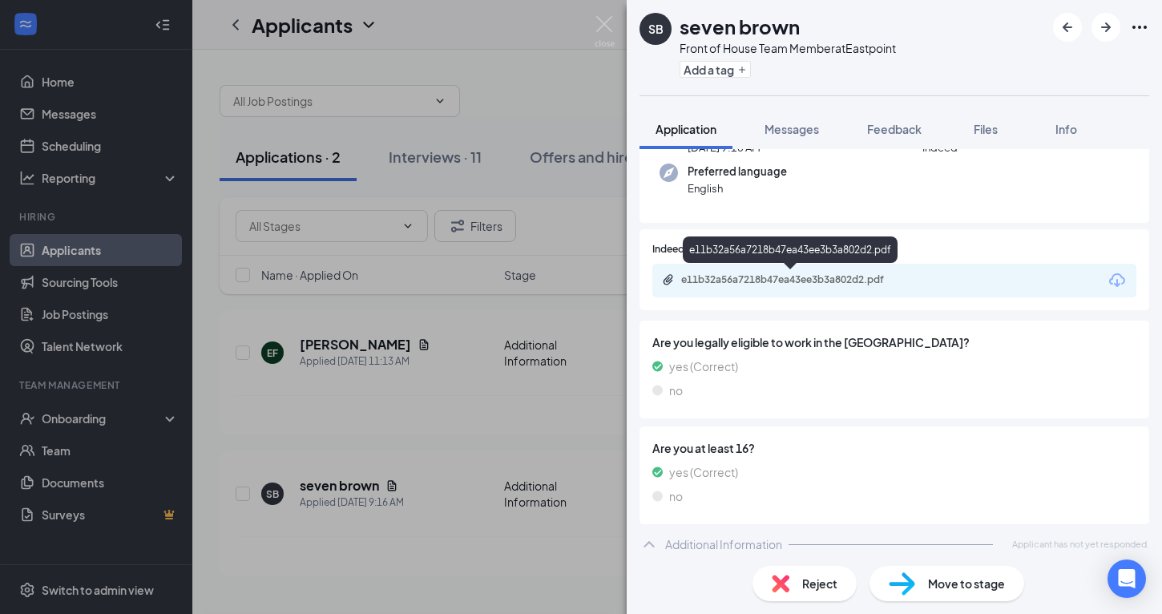
click at [860, 276] on div "e11b32a56a7218b47ea43ee3b3a802d2.pdf" at bounding box center [793, 279] width 224 height 13
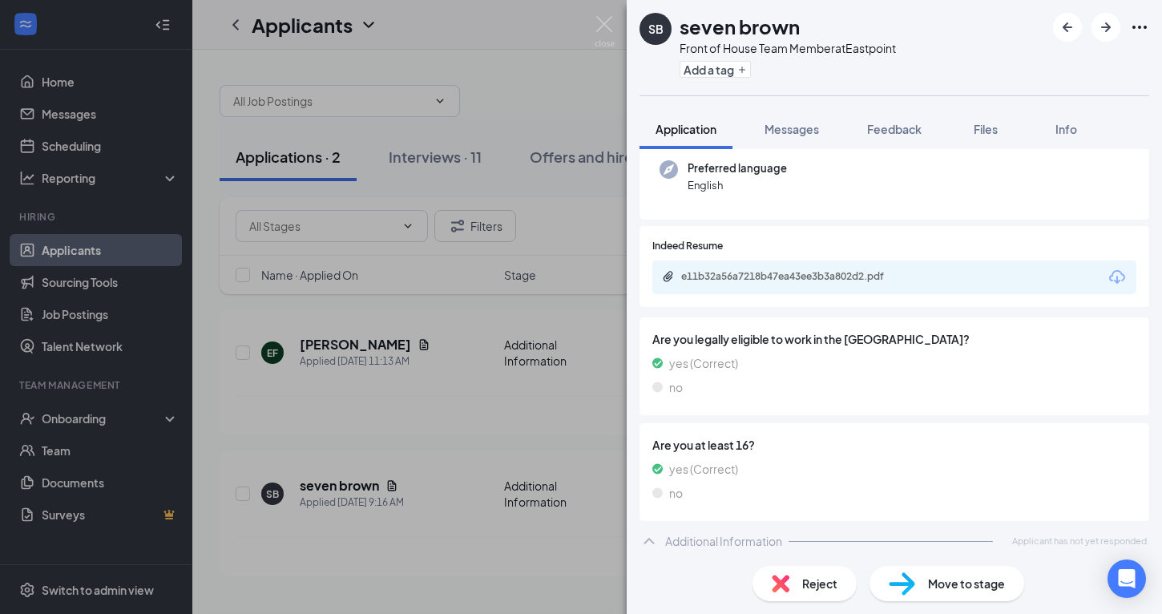
scroll to position [159, 0]
click at [772, 277] on div "e11b32a56a7218b47ea43ee3b3a802d2.pdf" at bounding box center [793, 276] width 224 height 13
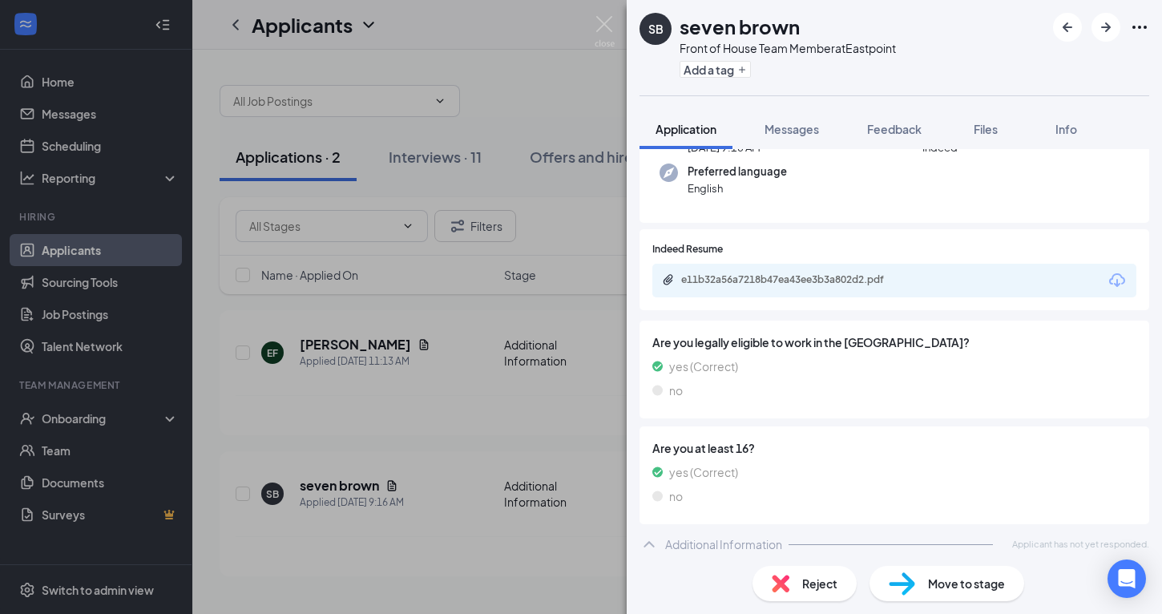
click at [811, 578] on span "Reject" at bounding box center [819, 583] width 35 height 18
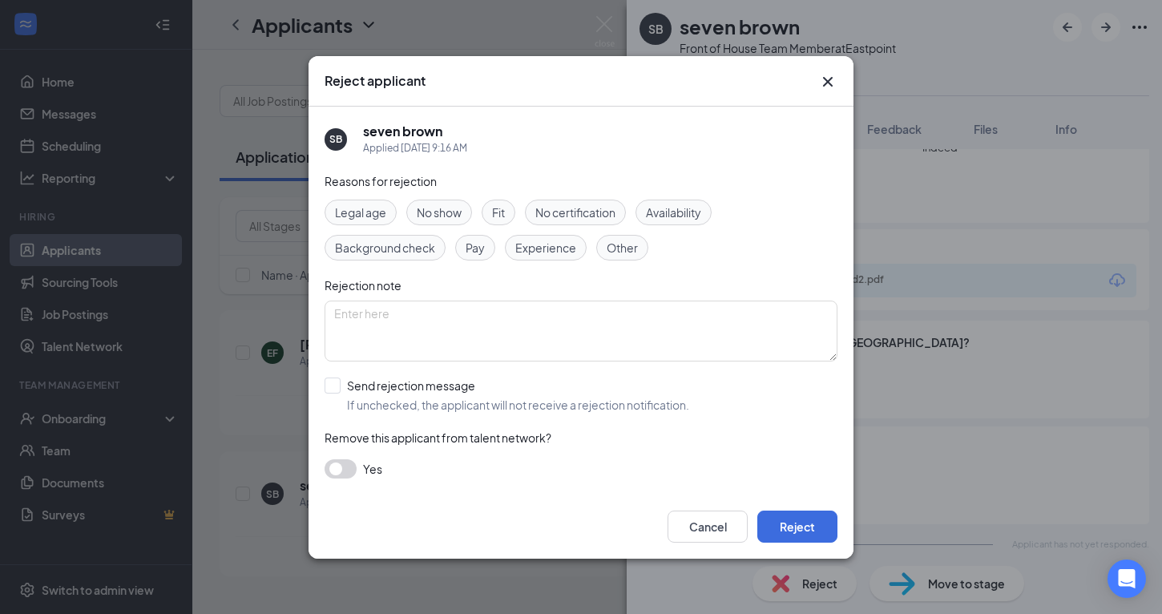
drag, startPoint x: 340, startPoint y: 392, endPoint x: 401, endPoint y: 415, distance: 65.2
click at [340, 392] on input "Send rejection message If unchecked, the applicant will not receive a rejection…" at bounding box center [506, 394] width 365 height 35
checkbox input "true"
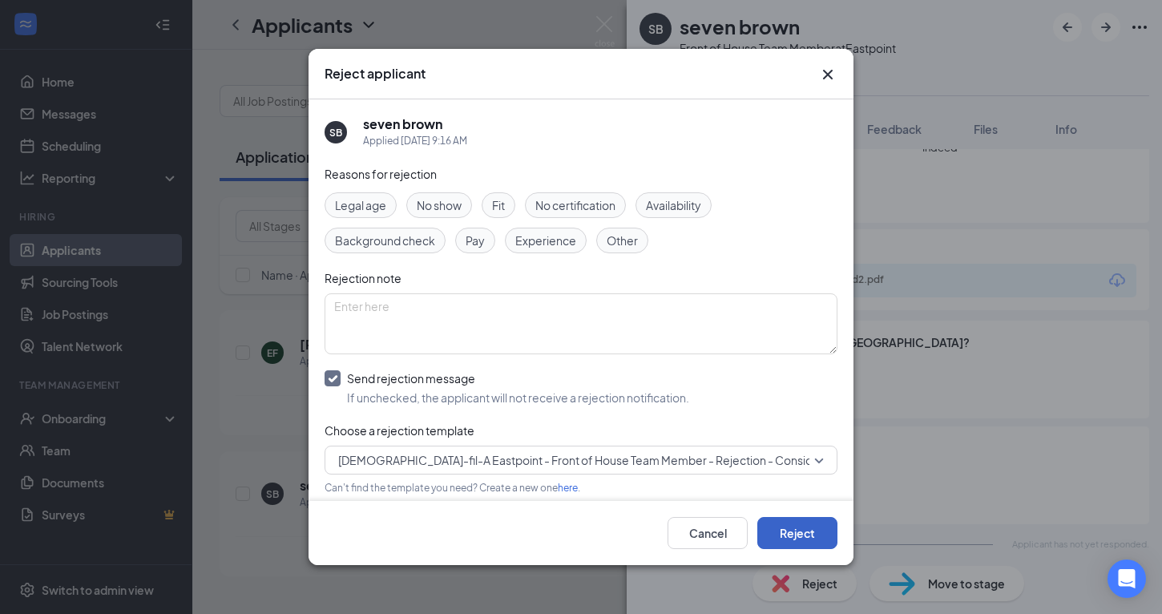
click at [793, 527] on button "Reject" at bounding box center [797, 533] width 80 height 32
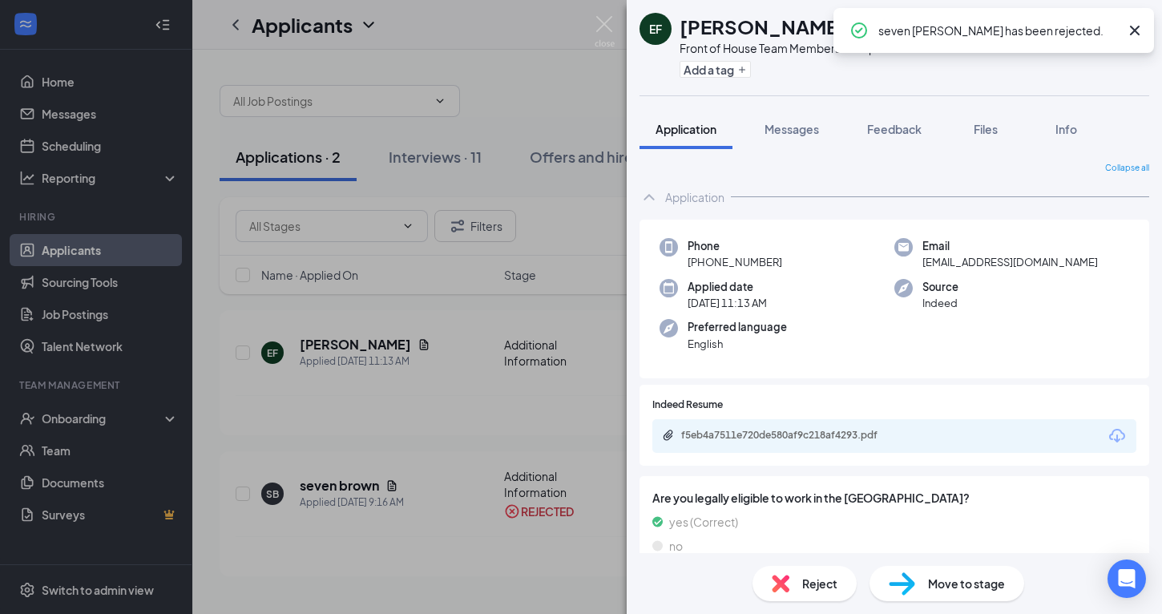
scroll to position [163, 0]
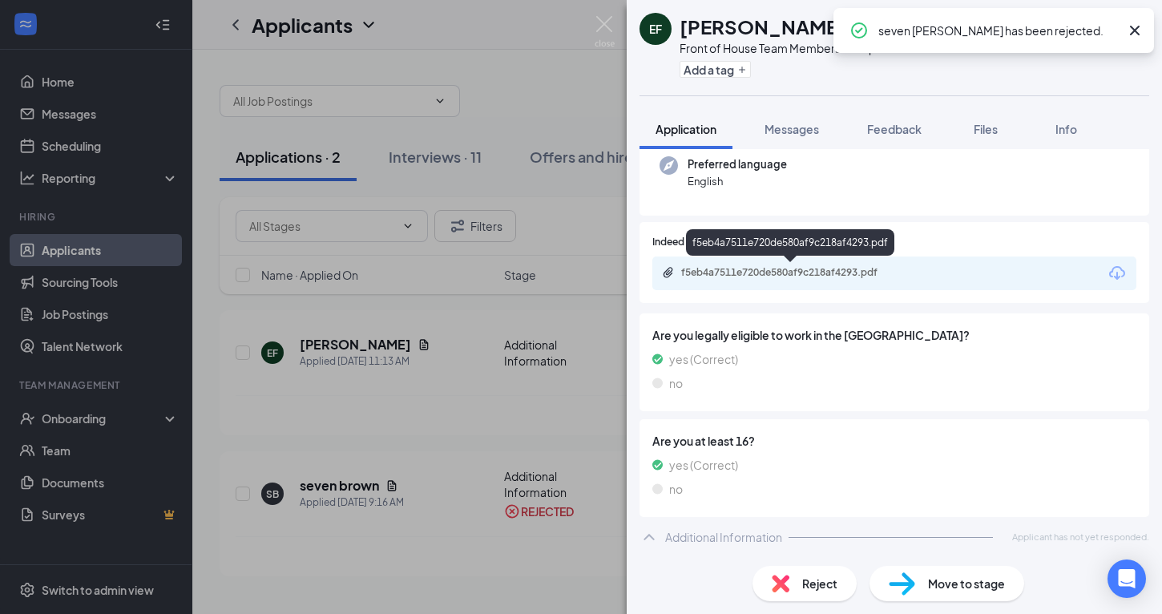
click at [775, 279] on div "f5eb4a7511e720de580af9c218af4293.pdf" at bounding box center [792, 273] width 260 height 15
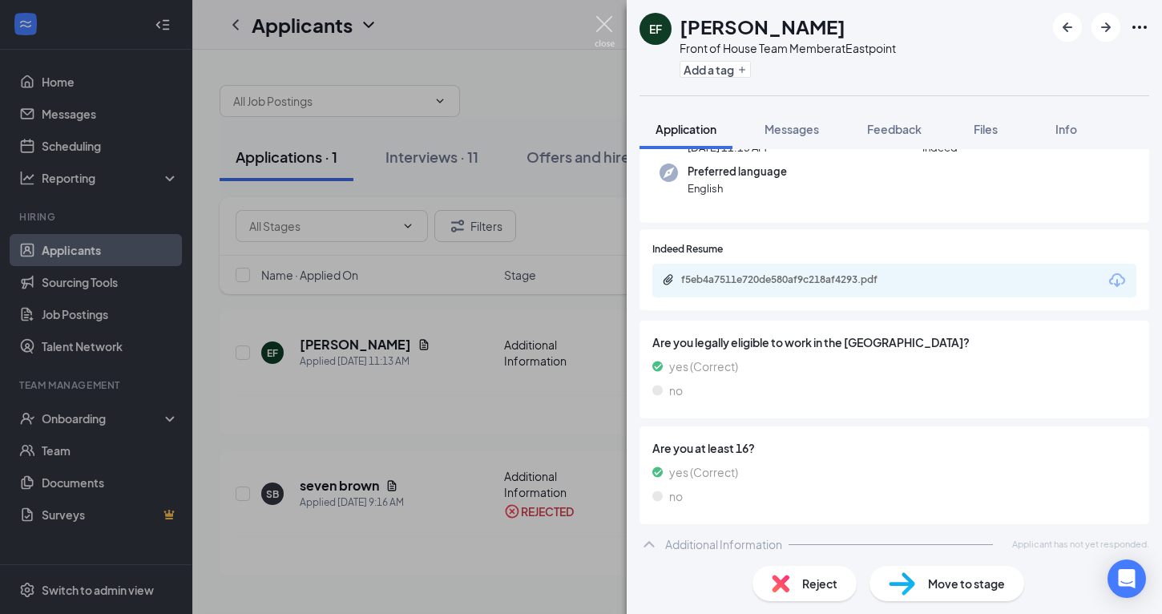
click at [603, 22] on img at bounding box center [604, 31] width 20 height 31
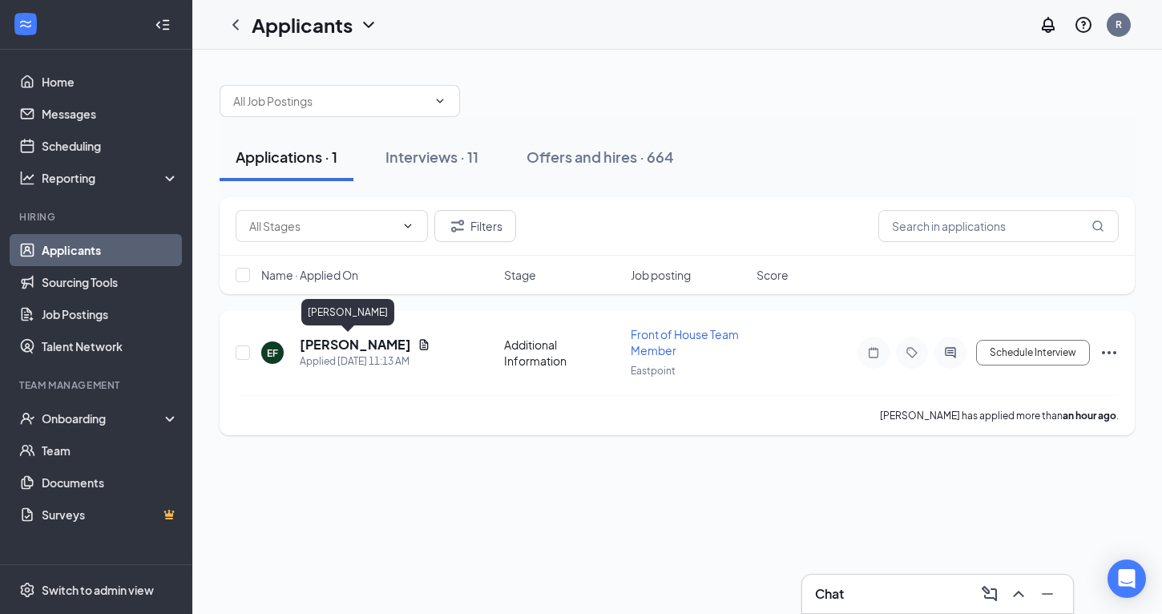
click at [330, 351] on h5 "[PERSON_NAME]" at bounding box center [355, 345] width 111 height 18
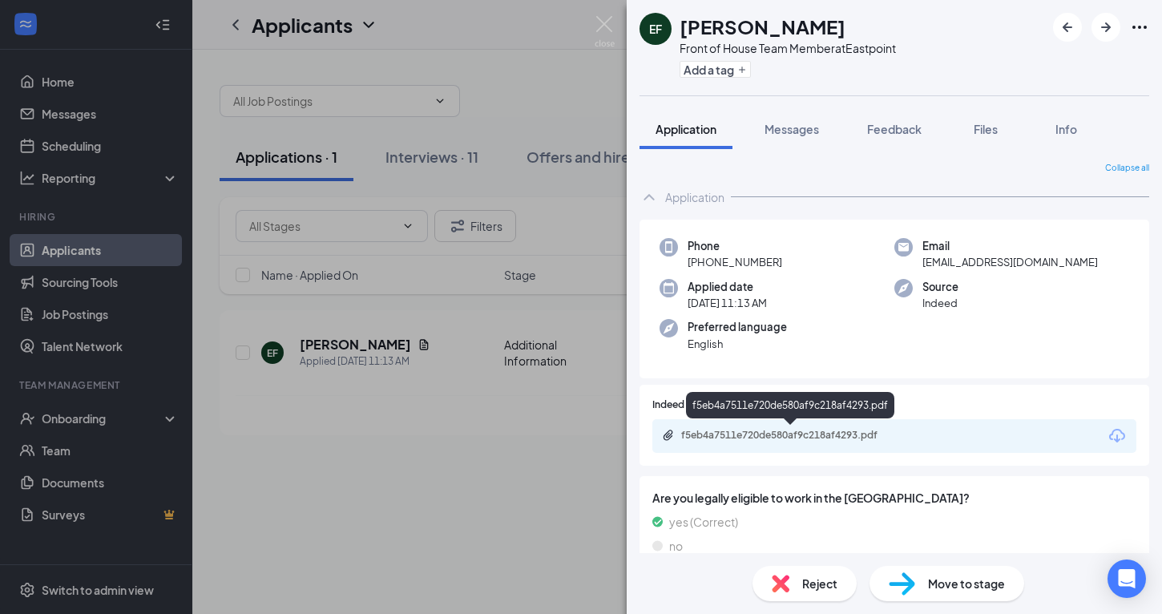
click at [901, 435] on div "f5eb4a7511e720de580af9c218af4293.pdf" at bounding box center [793, 435] width 224 height 13
click at [606, 26] on img at bounding box center [604, 31] width 20 height 31
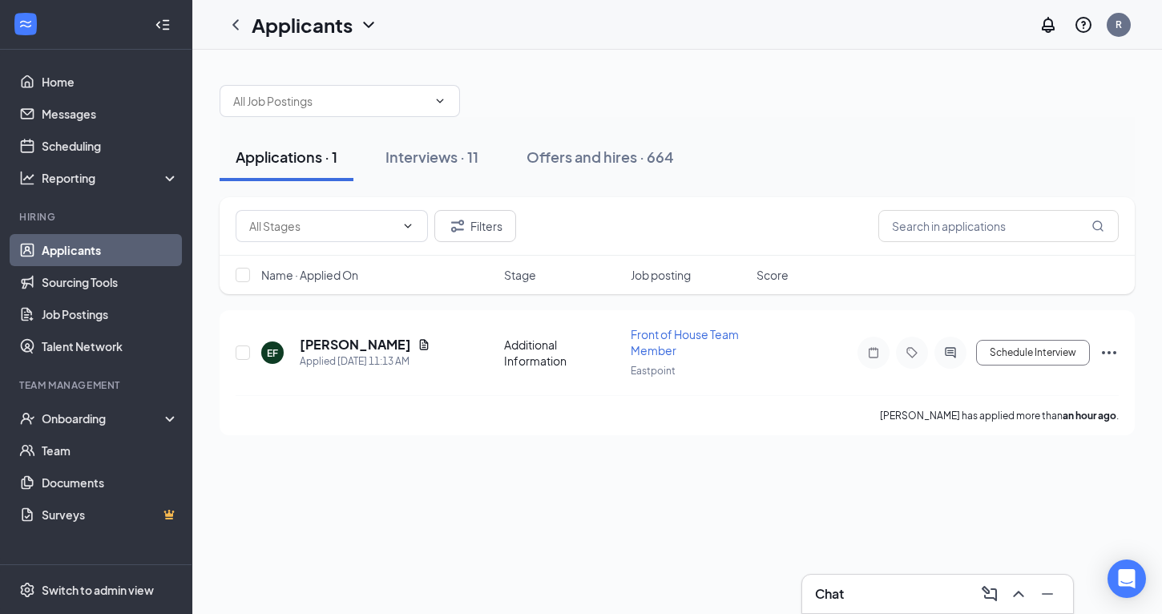
click at [59, 248] on link "Applicants" at bounding box center [110, 250] width 137 height 32
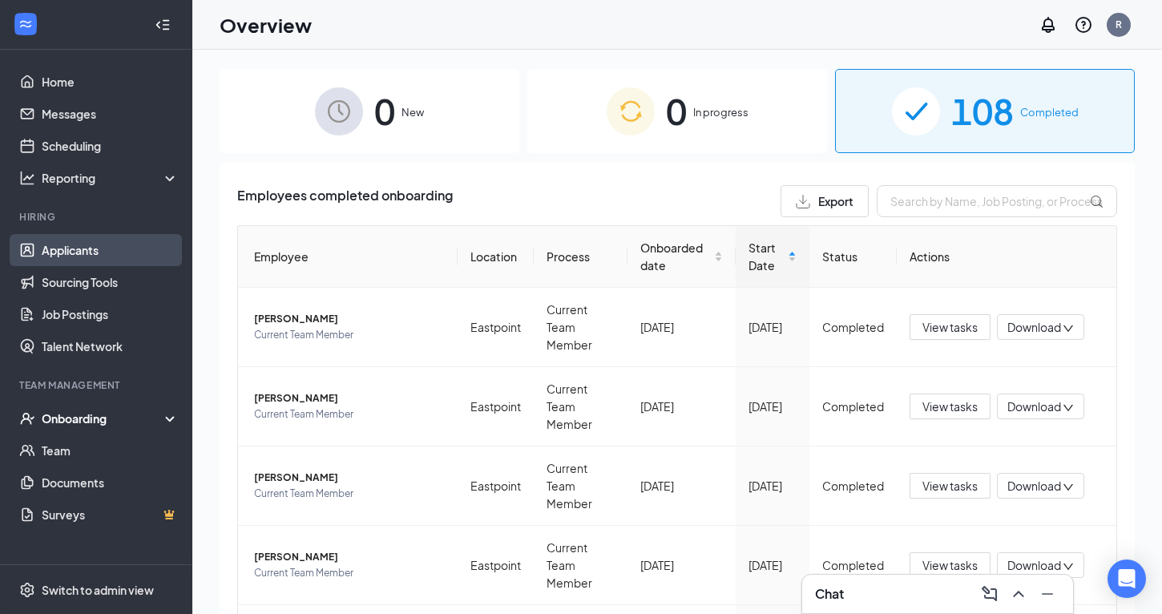
click at [78, 248] on link "Applicants" at bounding box center [110, 250] width 137 height 32
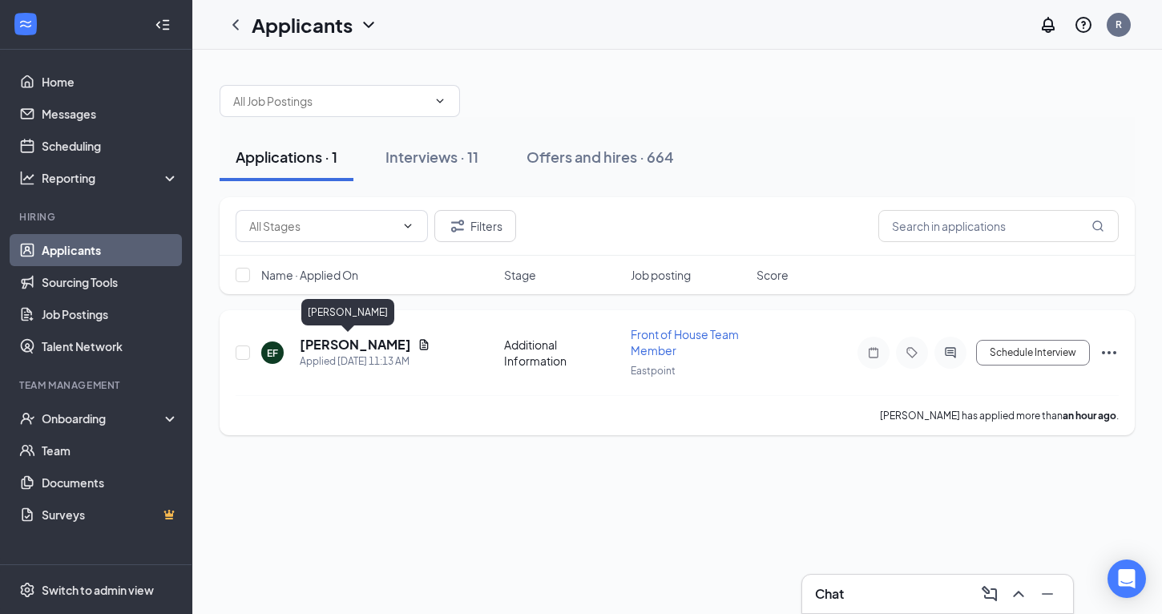
click at [318, 346] on h5 "[PERSON_NAME]" at bounding box center [355, 345] width 111 height 18
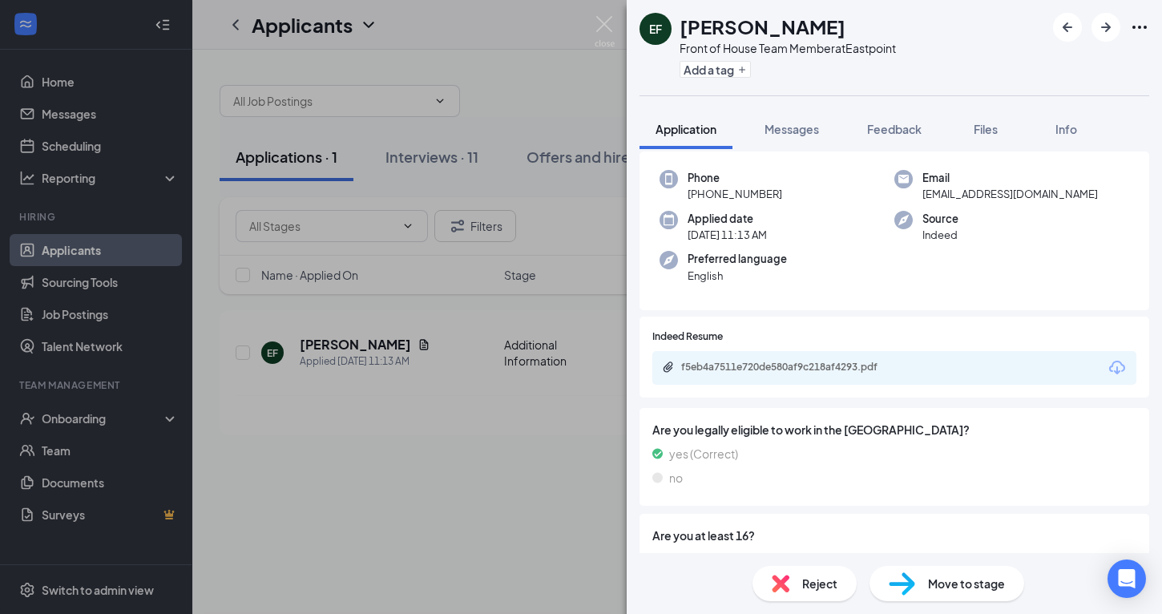
scroll to position [163, 0]
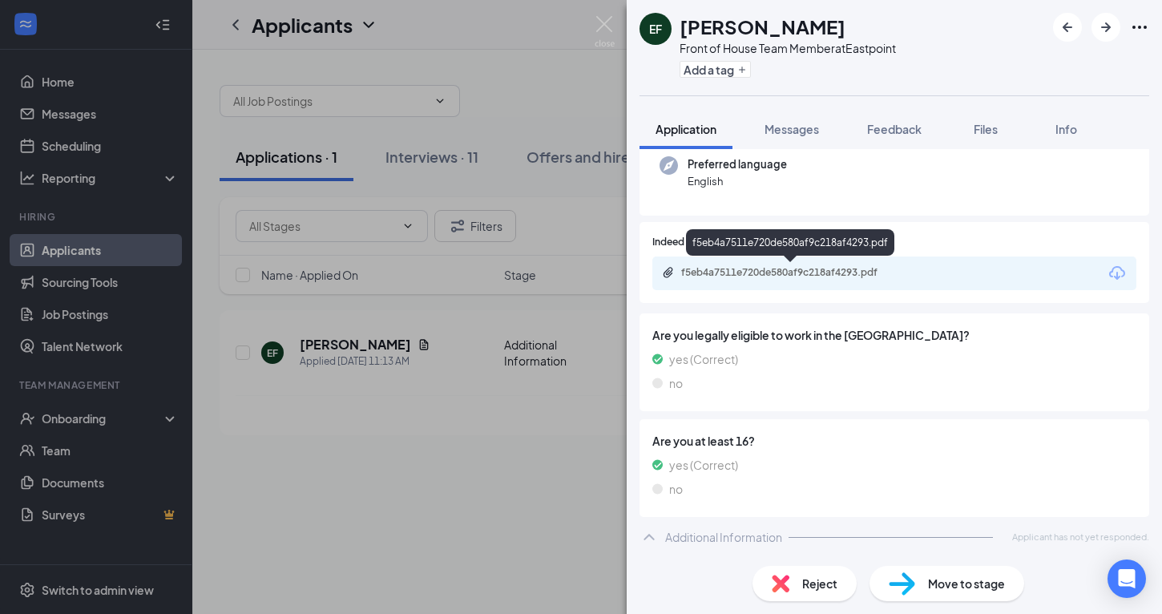
click at [778, 276] on div "f5eb4a7511e720de580af9c218af4293.pdf" at bounding box center [793, 272] width 224 height 13
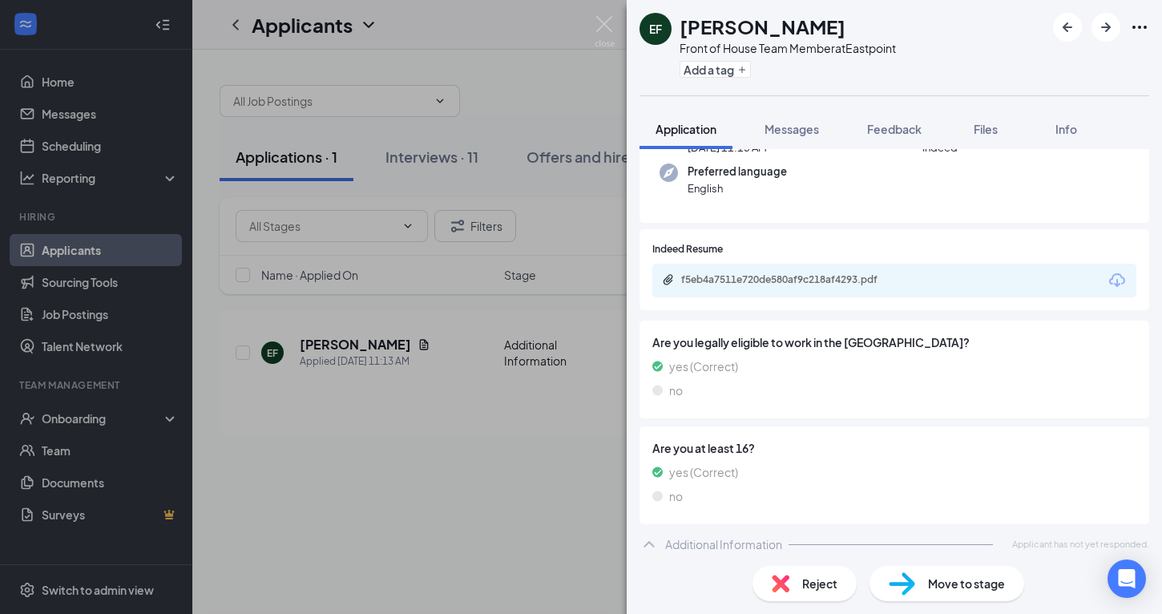
click at [804, 567] on div "Reject" at bounding box center [804, 583] width 104 height 35
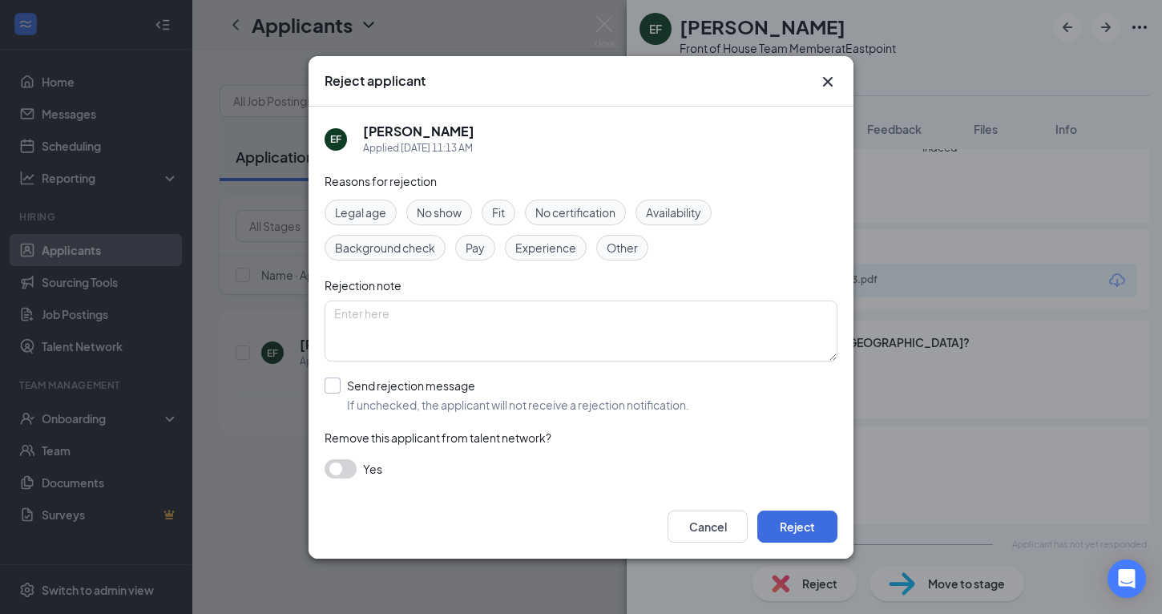
click at [338, 384] on input "Send rejection message If unchecked, the applicant will not receive a rejection…" at bounding box center [506, 394] width 365 height 35
checkbox input "true"
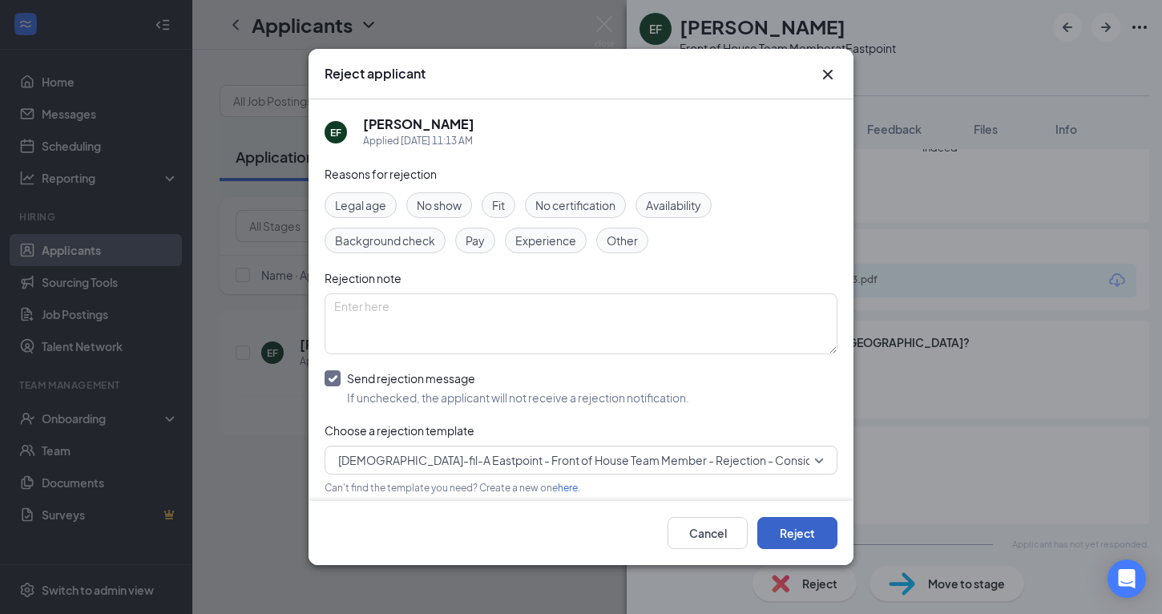
drag, startPoint x: 798, startPoint y: 538, endPoint x: 813, endPoint y: 527, distance: 18.4
click at [797, 537] on button "Reject" at bounding box center [797, 533] width 80 height 32
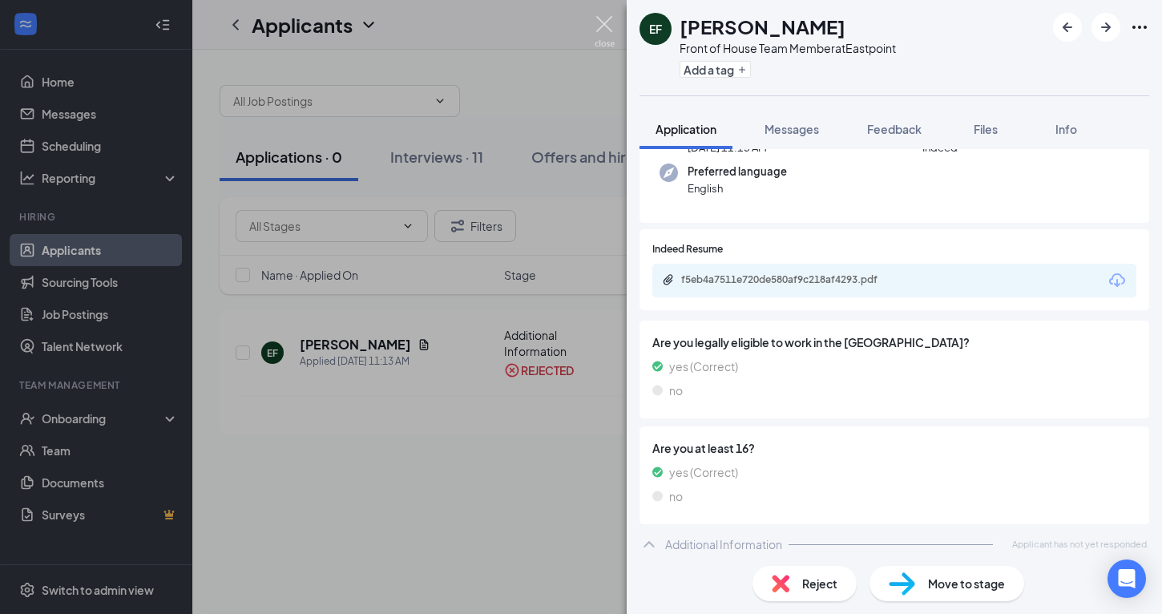
drag, startPoint x: 606, startPoint y: 22, endPoint x: 594, endPoint y: 26, distance: 12.9
click at [607, 22] on img at bounding box center [604, 31] width 20 height 31
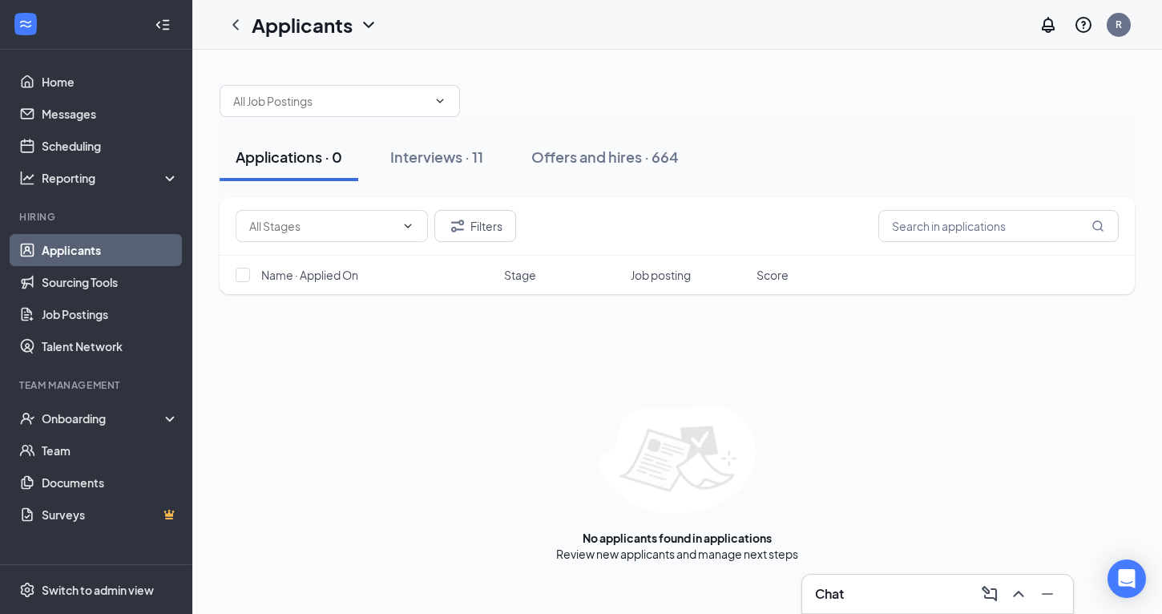
click at [103, 248] on link "Applicants" at bounding box center [110, 250] width 137 height 32
click at [69, 119] on link "Messages" at bounding box center [110, 114] width 137 height 32
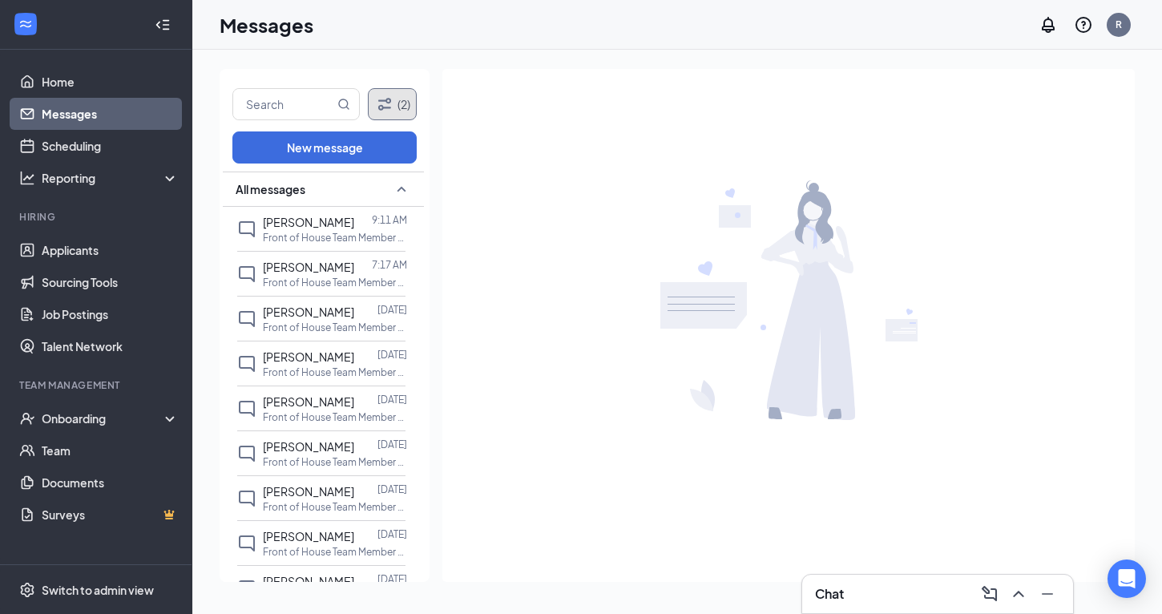
click at [389, 110] on icon "Filter" at bounding box center [384, 104] width 19 height 19
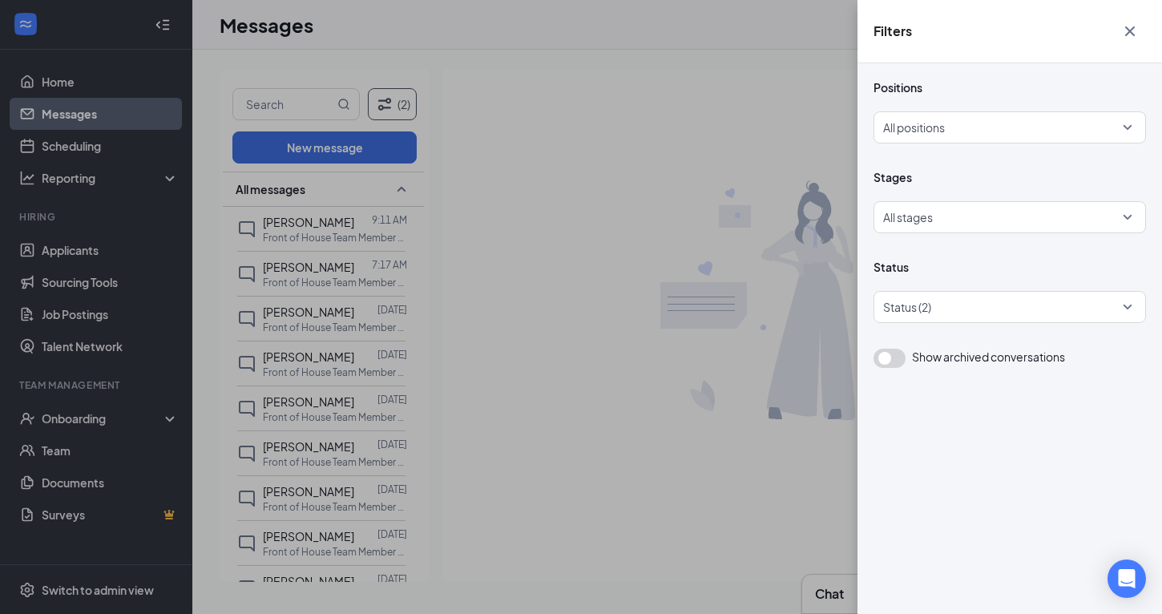
click at [1129, 34] on icon "Cross" at bounding box center [1129, 31] width 19 height 19
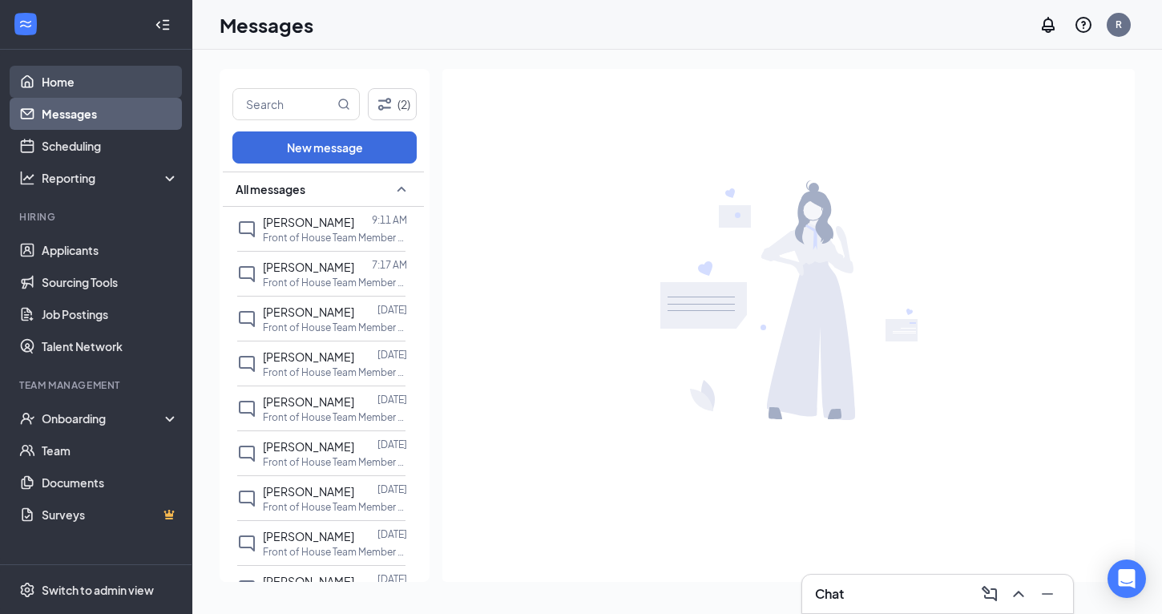
click at [64, 81] on link "Home" at bounding box center [110, 82] width 137 height 32
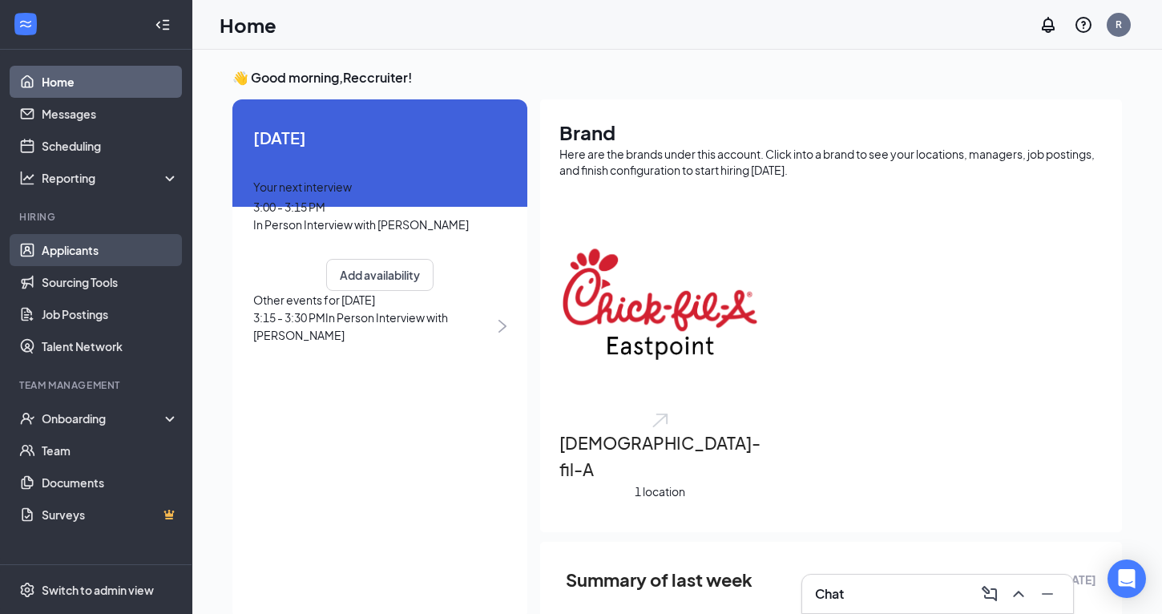
click at [90, 251] on link "Applicants" at bounding box center [110, 250] width 137 height 32
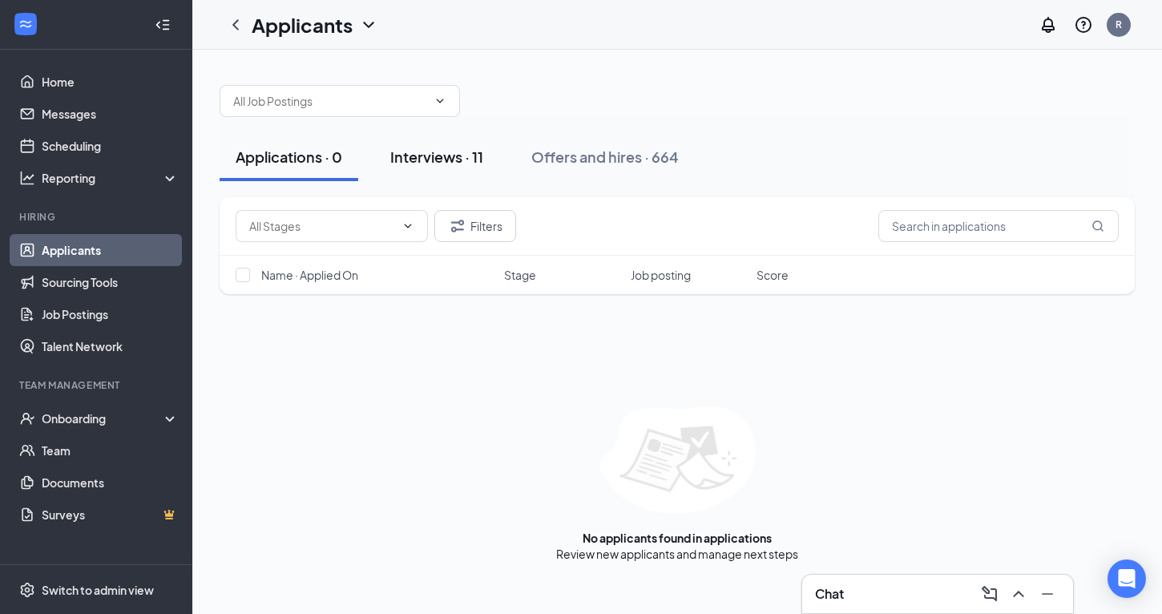
click at [403, 155] on div "Interviews · 11" at bounding box center [436, 157] width 93 height 20
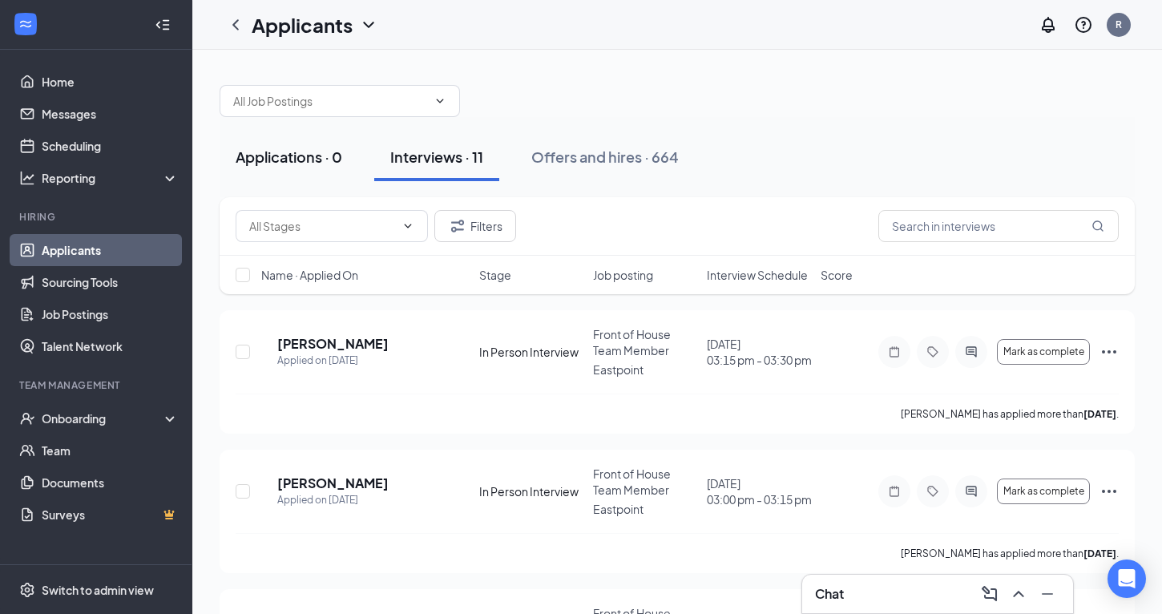
click at [288, 151] on div "Applications · 0" at bounding box center [289, 157] width 107 height 20
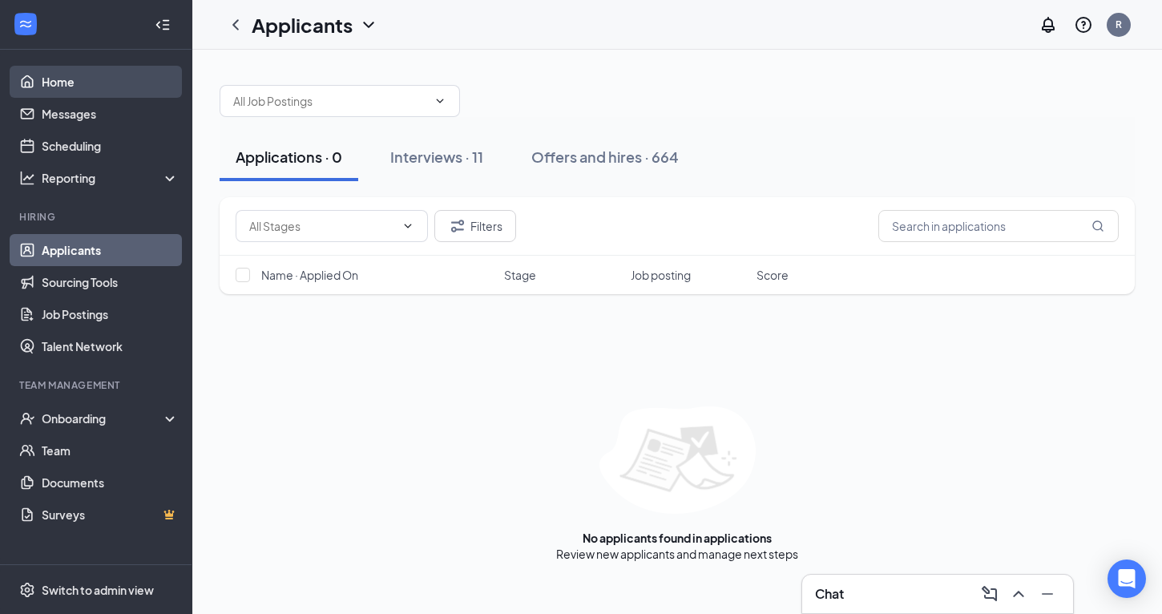
click at [67, 87] on link "Home" at bounding box center [110, 82] width 137 height 32
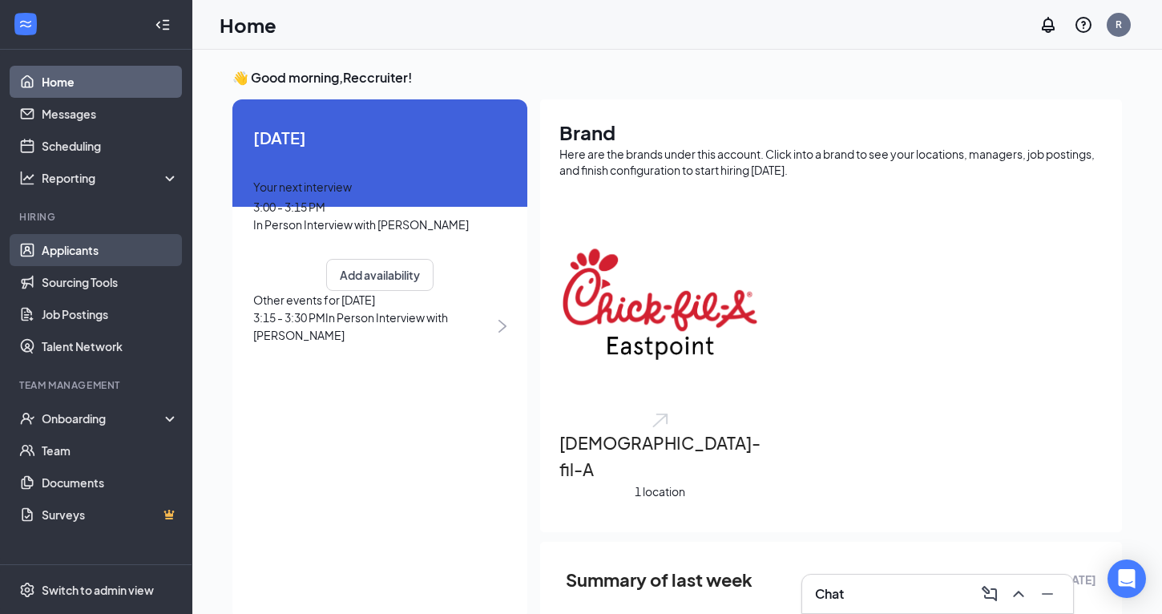
click at [94, 252] on link "Applicants" at bounding box center [110, 250] width 137 height 32
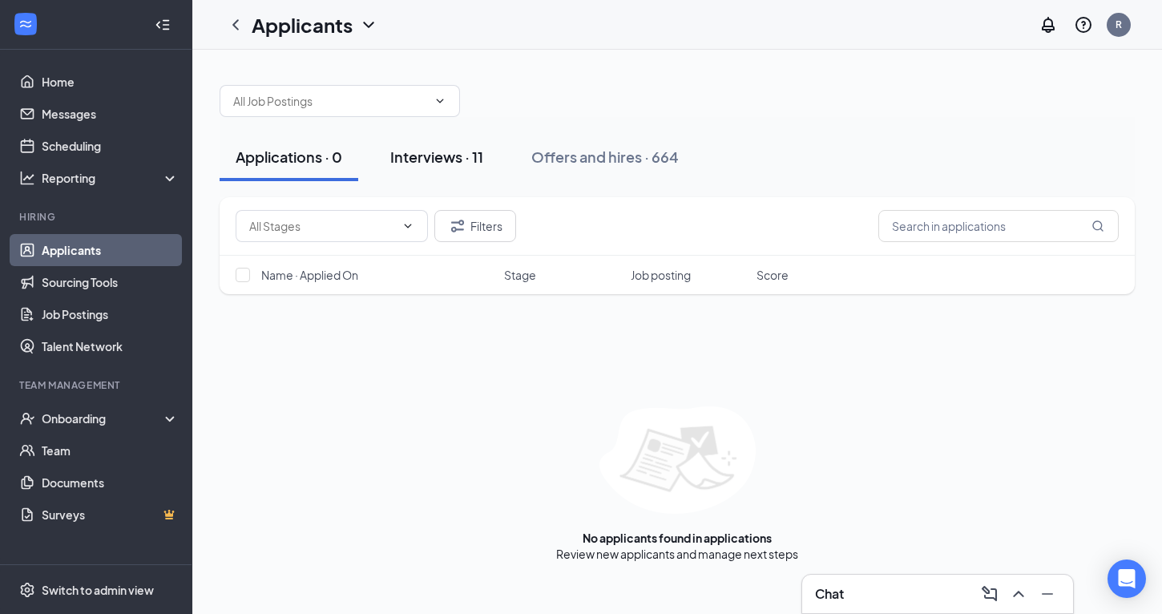
click at [457, 159] on div "Interviews · 11" at bounding box center [436, 157] width 93 height 20
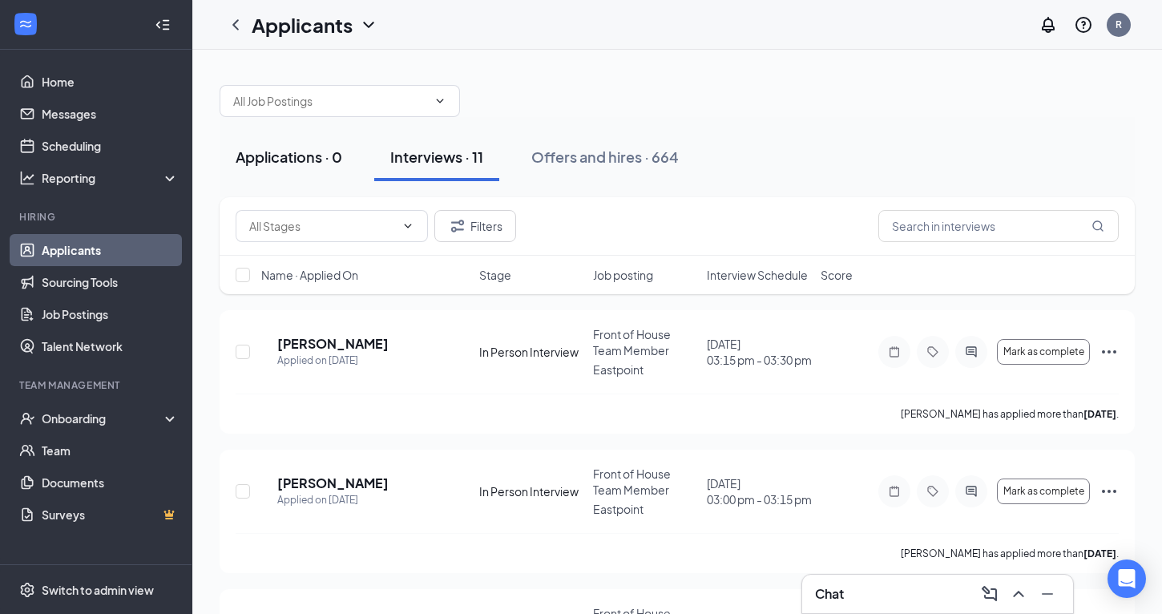
click at [287, 172] on button "Applications · 0" at bounding box center [289, 157] width 139 height 48
